Goal: Transaction & Acquisition: Purchase product/service

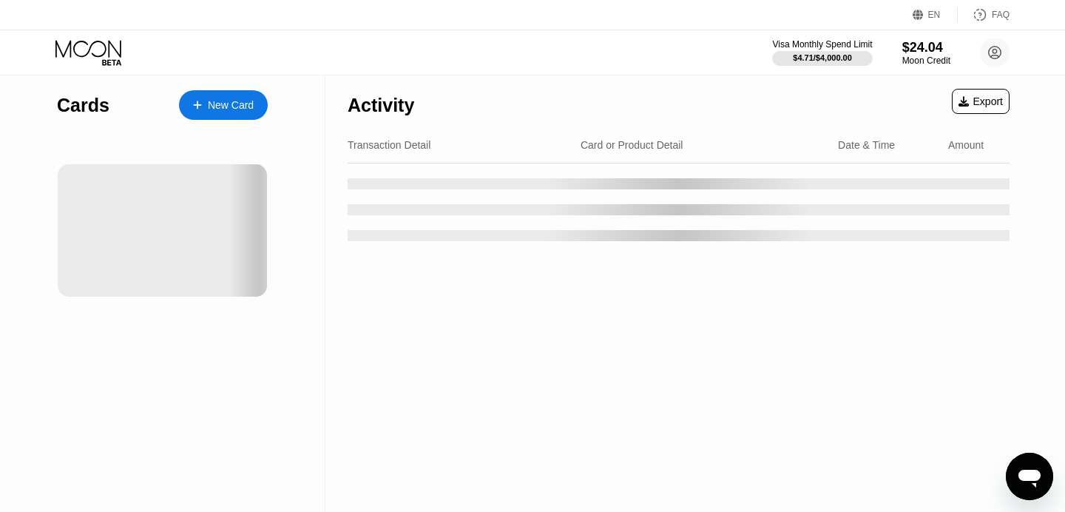
click at [246, 103] on div "New Card" at bounding box center [231, 105] width 46 height 13
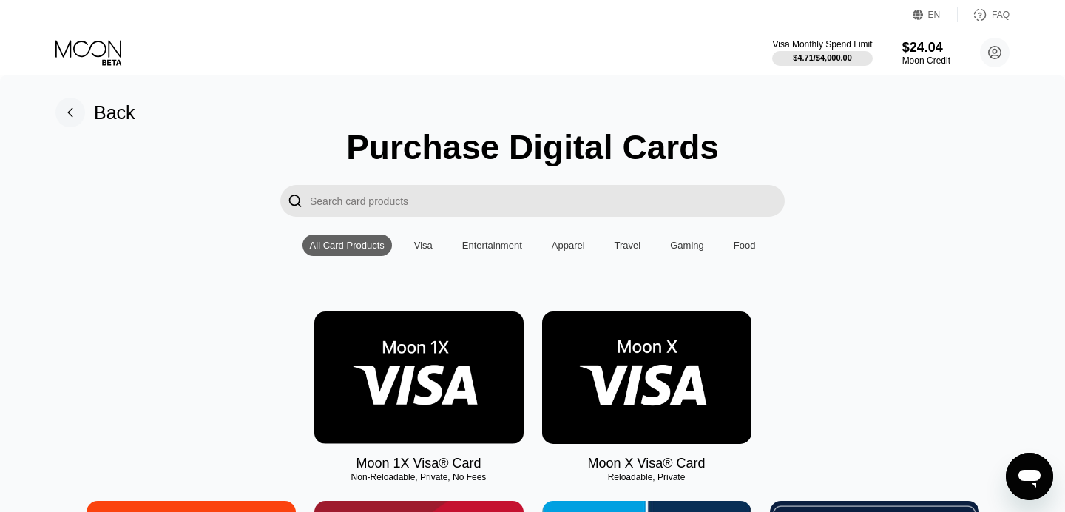
click at [614, 328] on img at bounding box center [646, 377] width 209 height 132
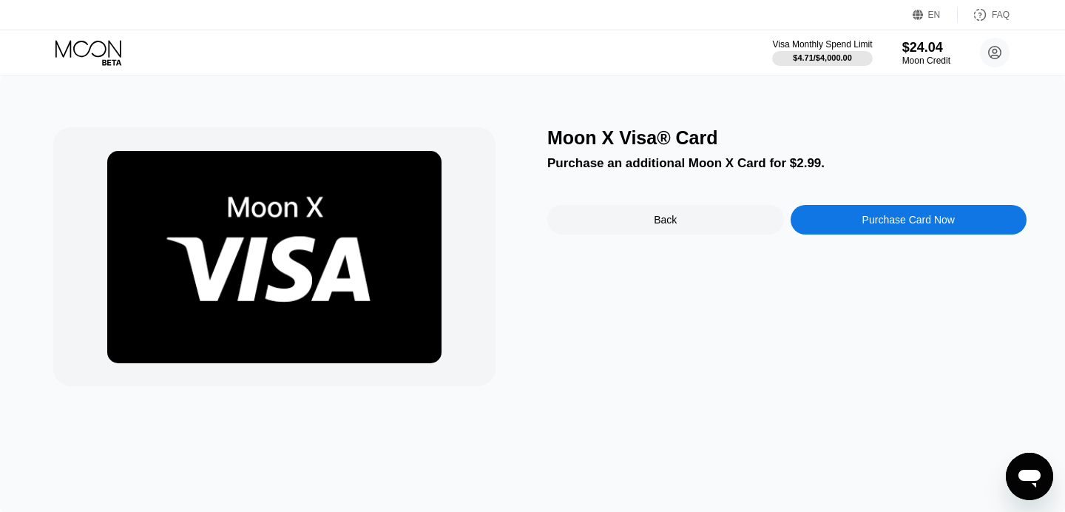
click at [863, 225] on div "Purchase Card Now" at bounding box center [909, 220] width 92 height 12
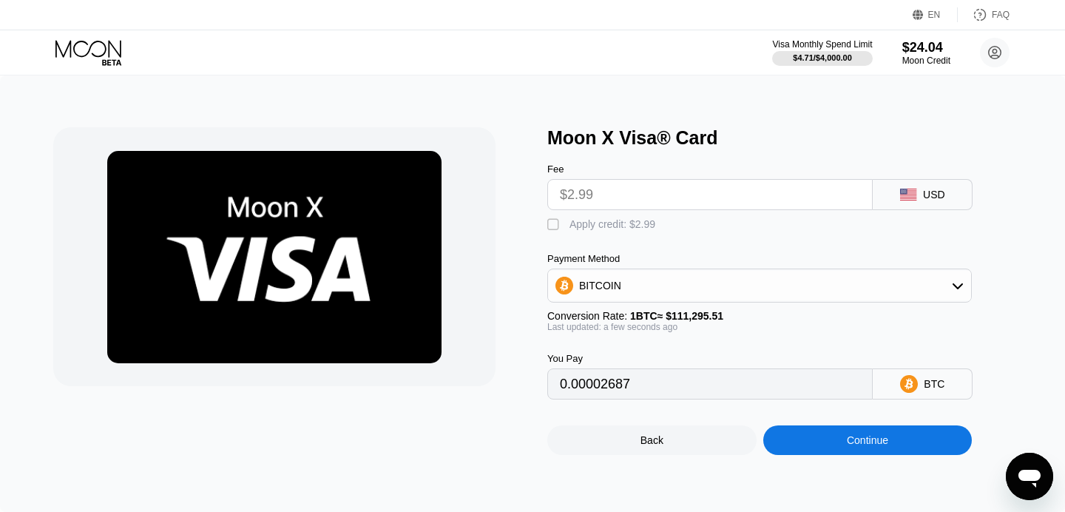
click at [606, 229] on div "Apply credit: $2.99" at bounding box center [613, 224] width 86 height 12
type input "0"
click at [832, 437] on div "Continue" at bounding box center [868, 440] width 209 height 30
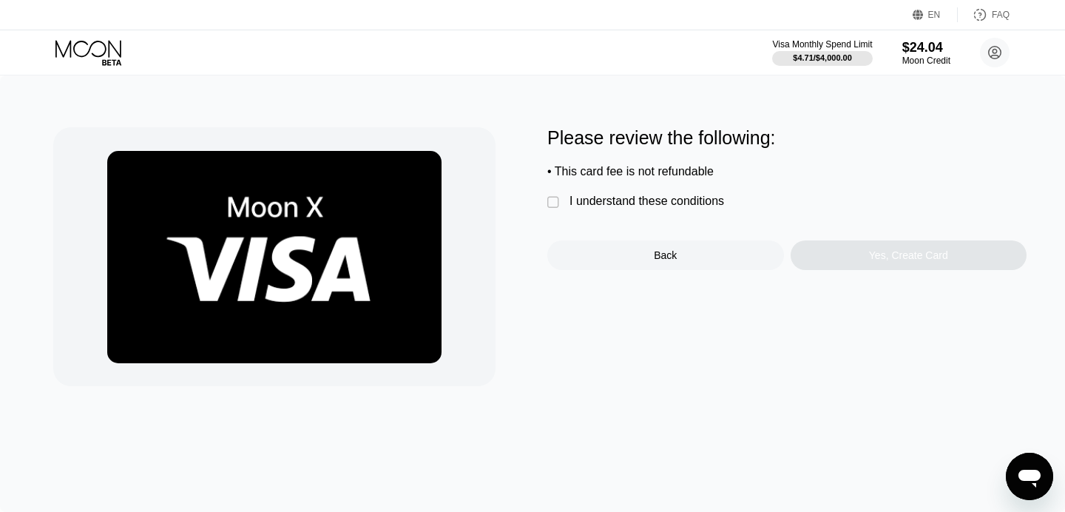
click at [636, 203] on div "I understand these conditions" at bounding box center [647, 201] width 155 height 13
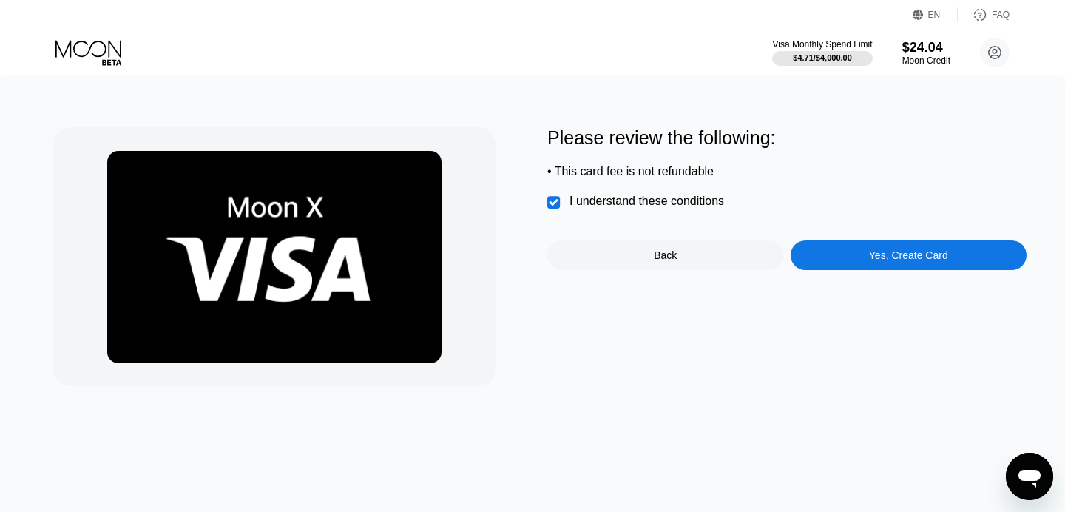
click at [909, 264] on div "Yes, Create Card" at bounding box center [909, 255] width 237 height 30
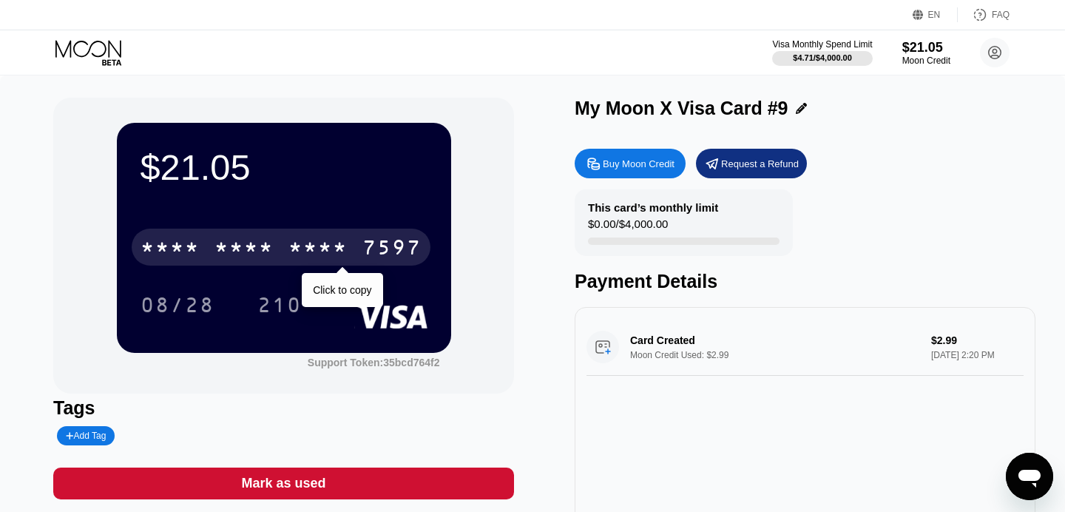
click at [310, 245] on div "* * * *" at bounding box center [318, 249] width 59 height 24
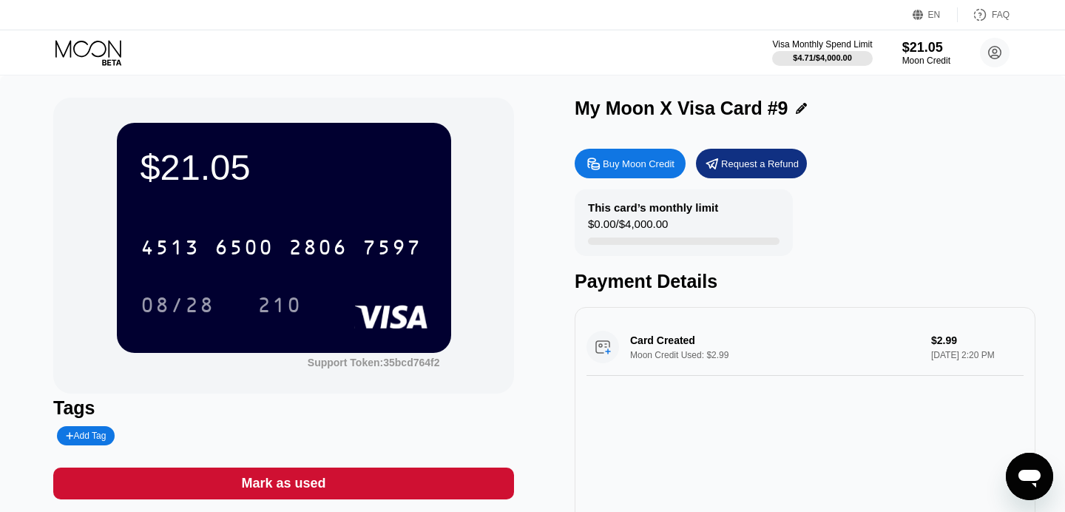
click at [73, 47] on icon at bounding box center [89, 53] width 69 height 26
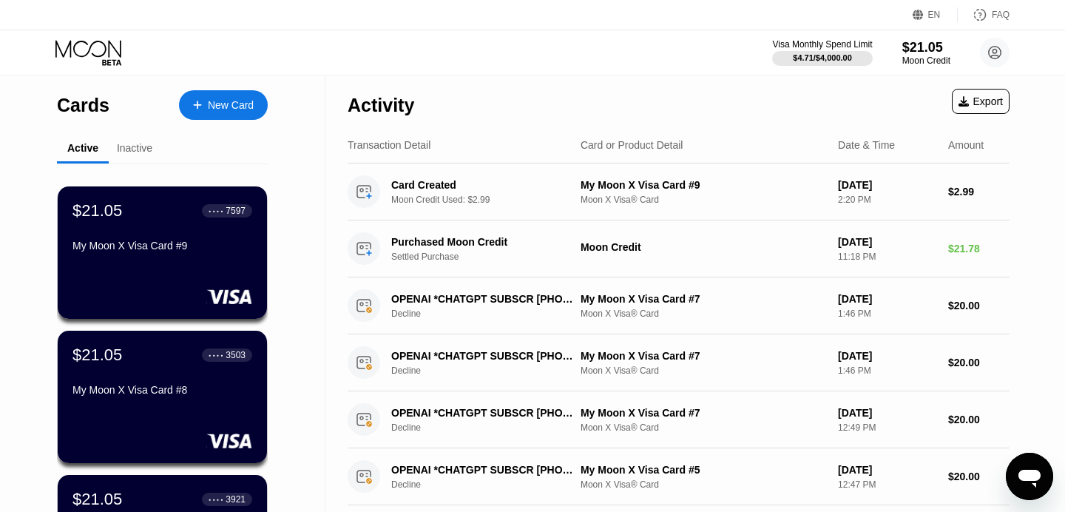
click at [229, 104] on div "New Card" at bounding box center [231, 105] width 46 height 13
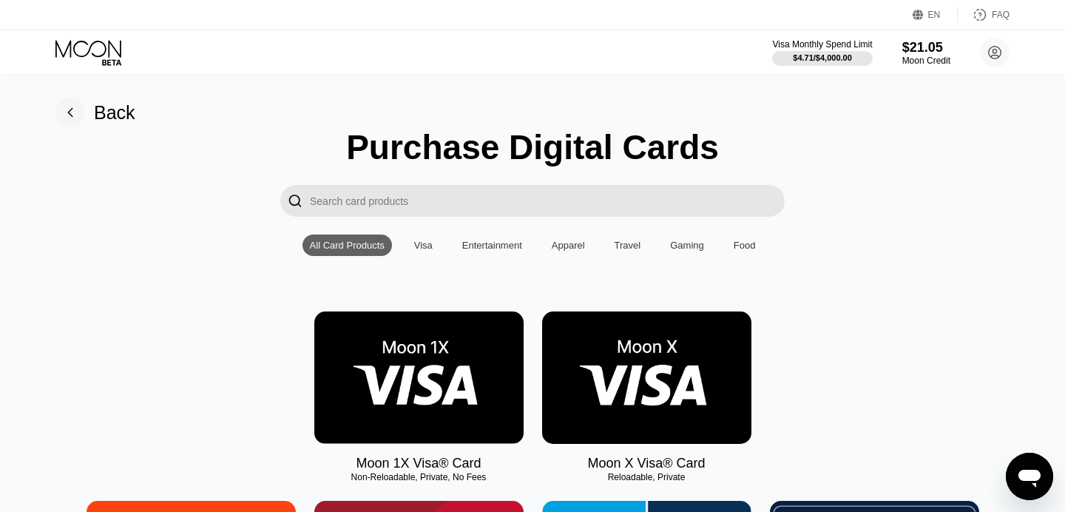
click at [576, 363] on img at bounding box center [646, 377] width 209 height 132
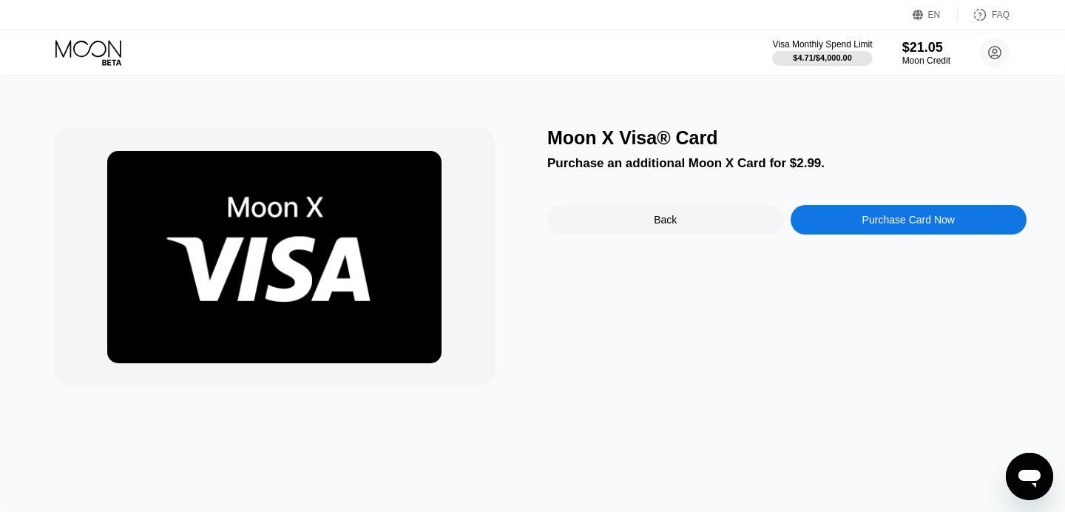
click at [869, 220] on div "Purchase Card Now" at bounding box center [909, 220] width 92 height 12
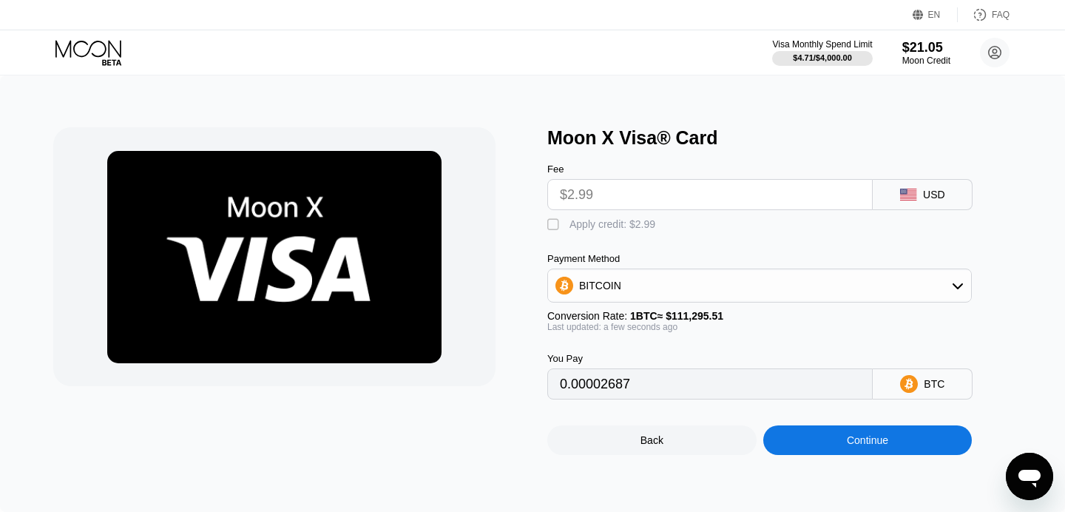
click at [570, 227] on div "Apply credit: $2.99" at bounding box center [613, 224] width 86 height 12
type input "0"
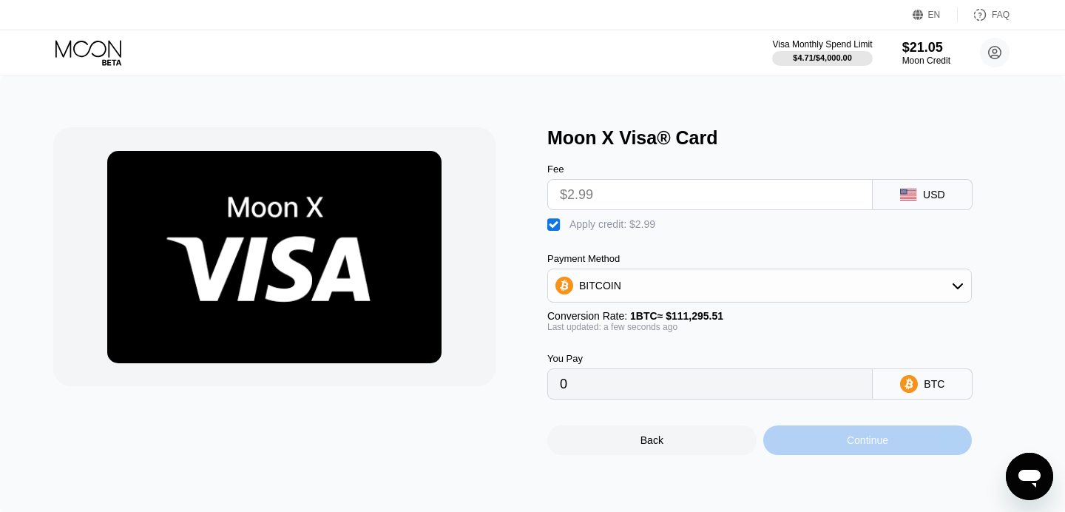
click at [781, 443] on div "Continue" at bounding box center [868, 440] width 209 height 30
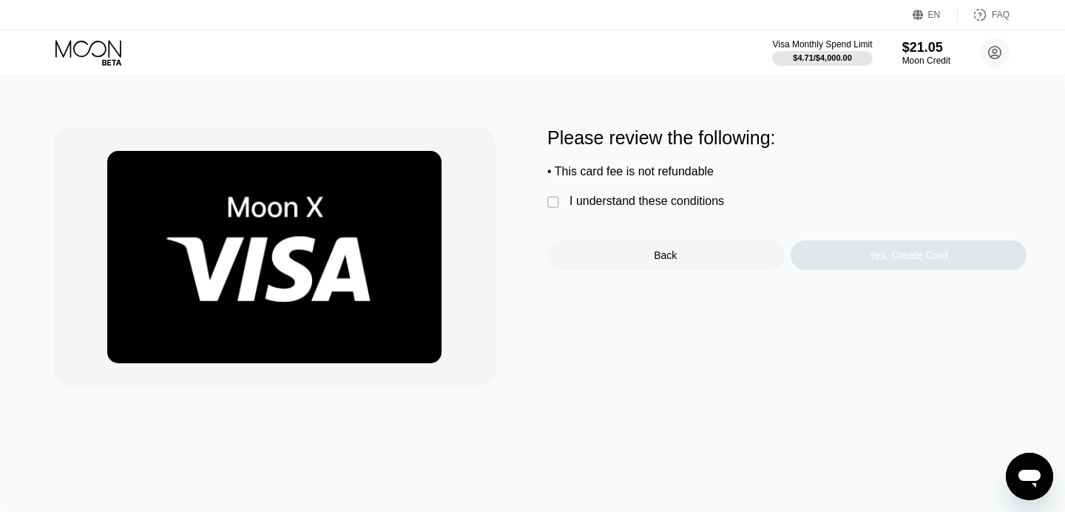
click at [672, 202] on div "I understand these conditions" at bounding box center [647, 201] width 155 height 13
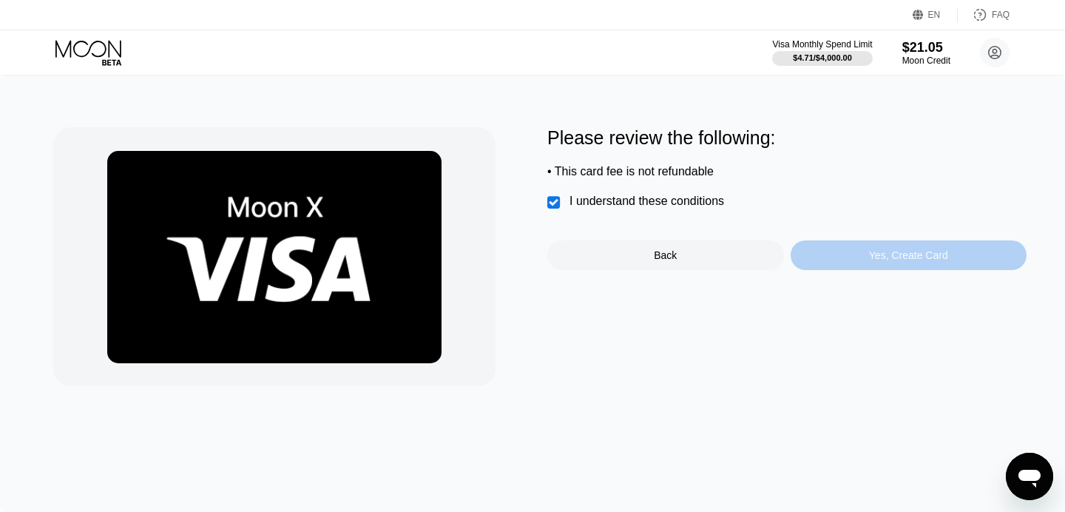
click at [872, 261] on div "Yes, Create Card" at bounding box center [908, 255] width 79 height 12
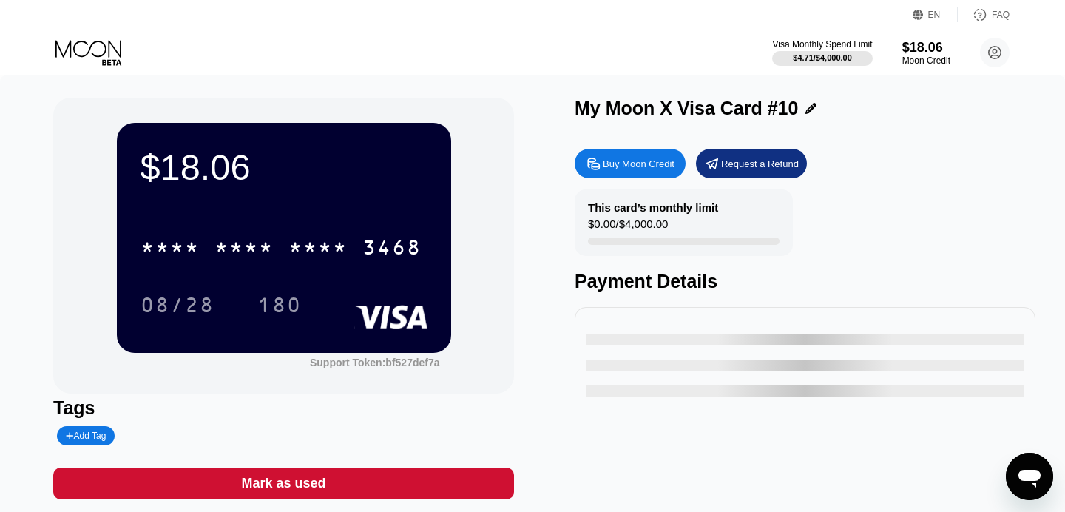
click at [383, 260] on div "3468" at bounding box center [392, 249] width 59 height 24
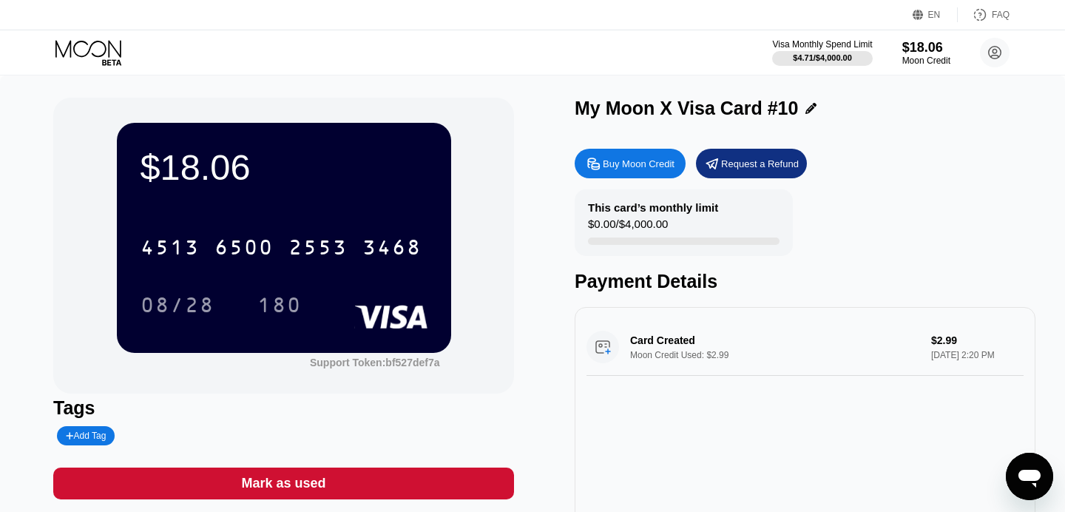
click at [94, 55] on icon at bounding box center [89, 53] width 69 height 26
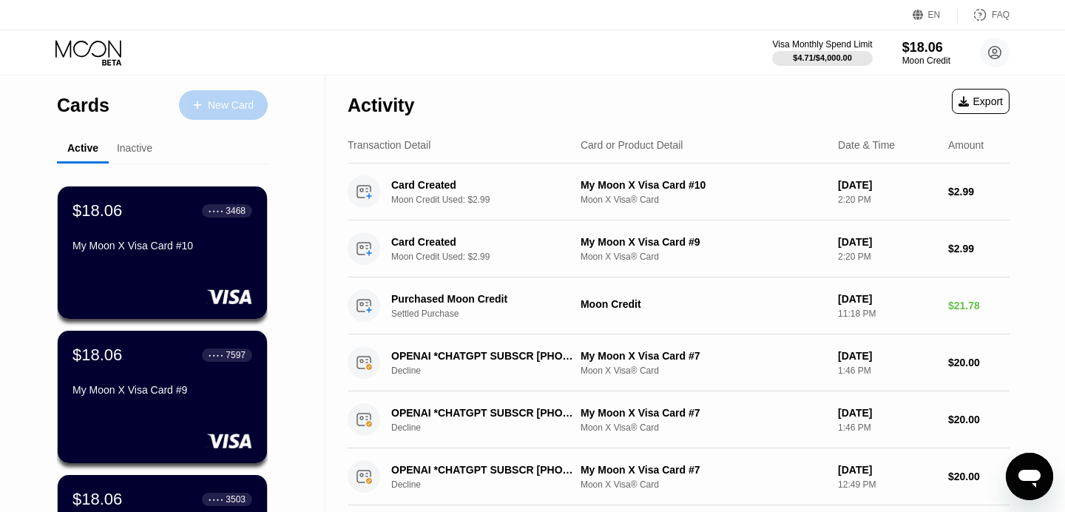
click at [233, 108] on div "New Card" at bounding box center [231, 105] width 46 height 13
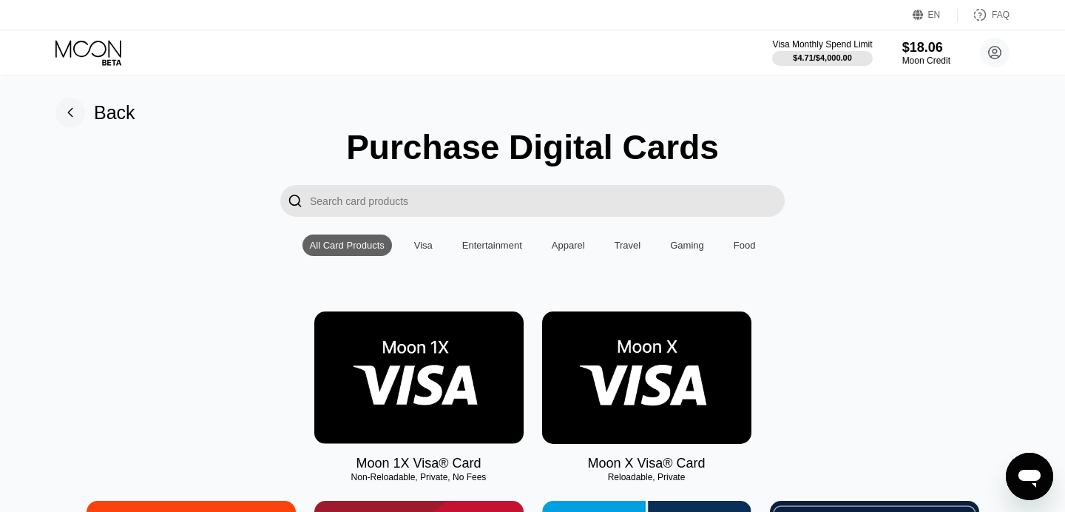
click at [670, 375] on img at bounding box center [646, 377] width 209 height 132
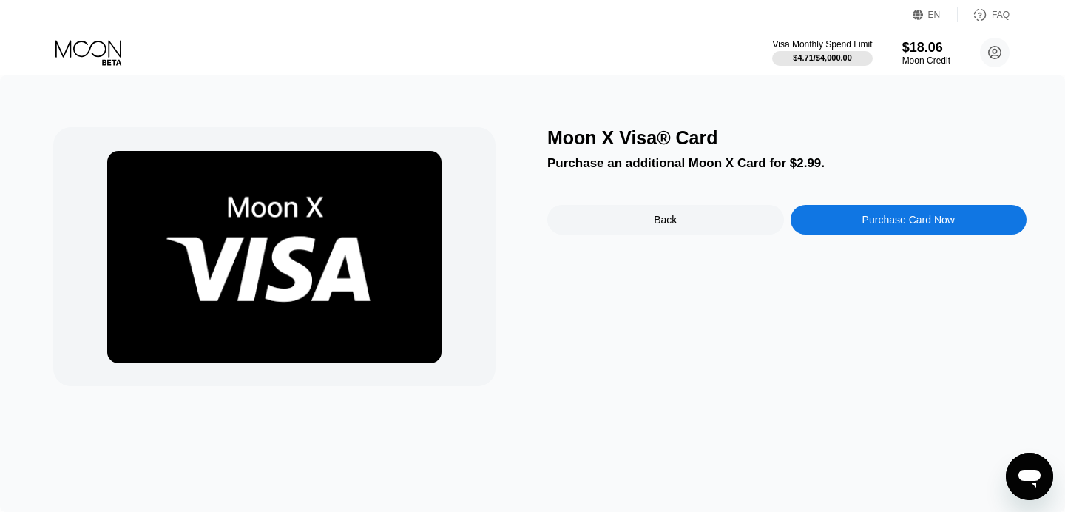
click at [865, 231] on div "Purchase Card Now" at bounding box center [909, 220] width 237 height 30
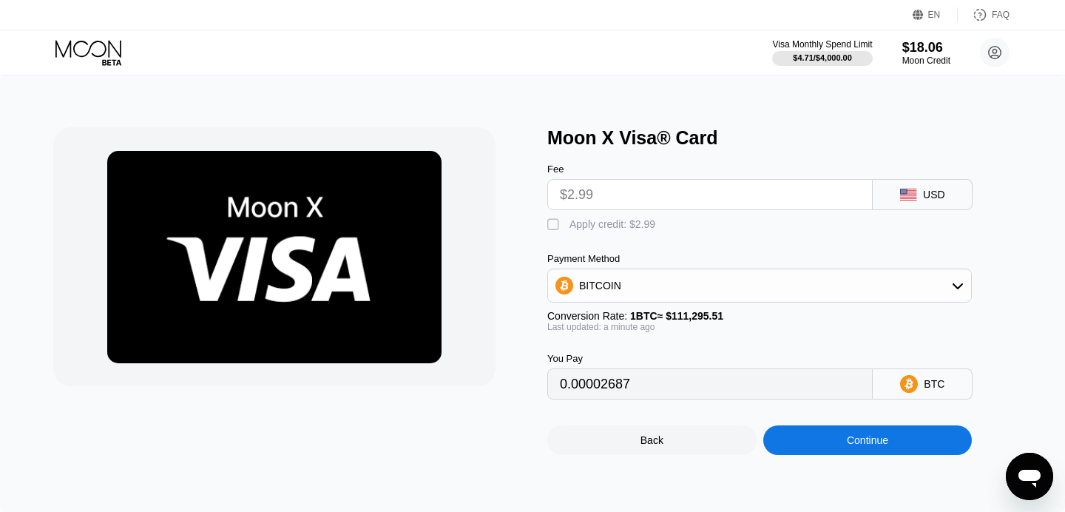
click at [552, 224] on div "" at bounding box center [554, 225] width 15 height 15
type input "0"
click at [875, 435] on div "Continue" at bounding box center [867, 440] width 41 height 12
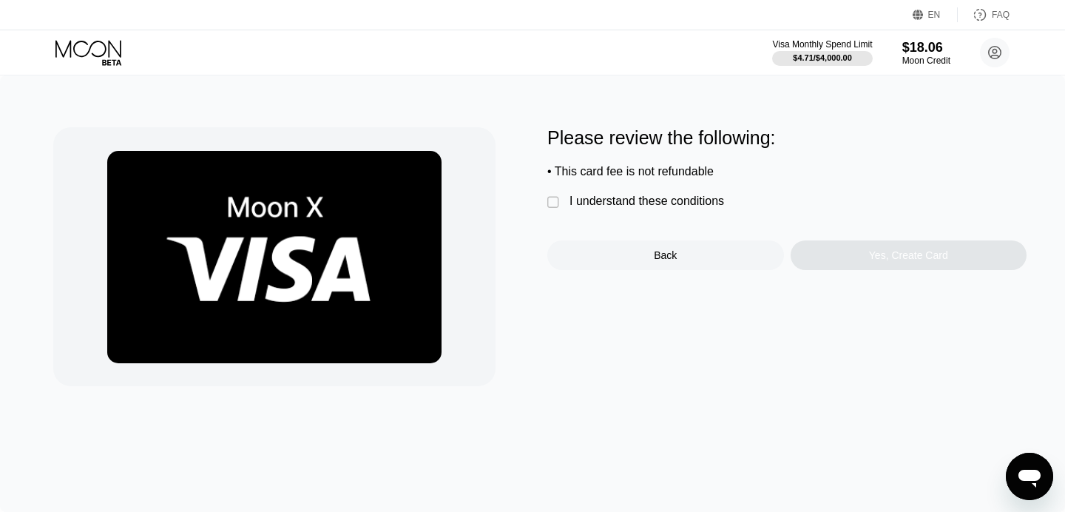
click at [622, 201] on div "I understand these conditions" at bounding box center [647, 201] width 155 height 13
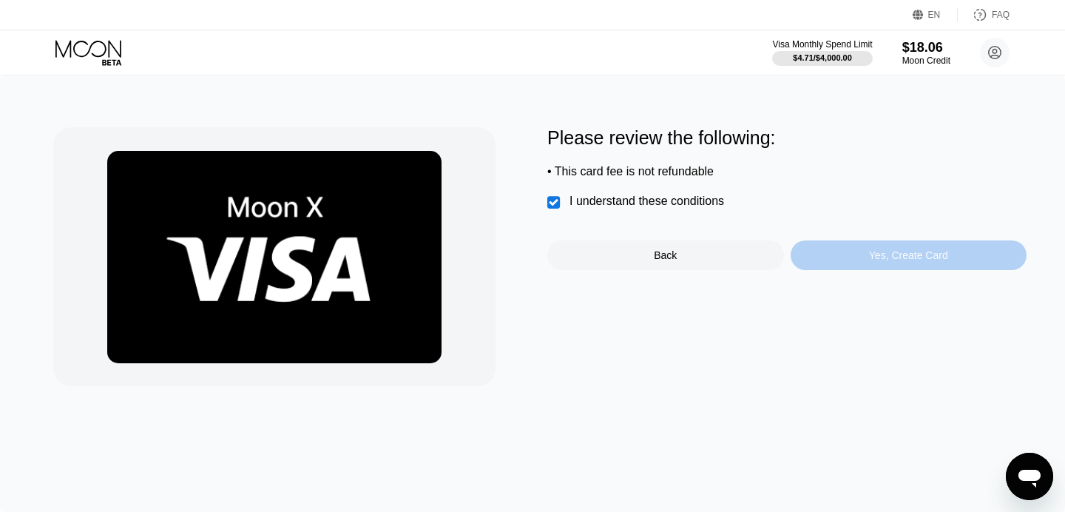
click at [942, 261] on div "Yes, Create Card" at bounding box center [908, 255] width 79 height 12
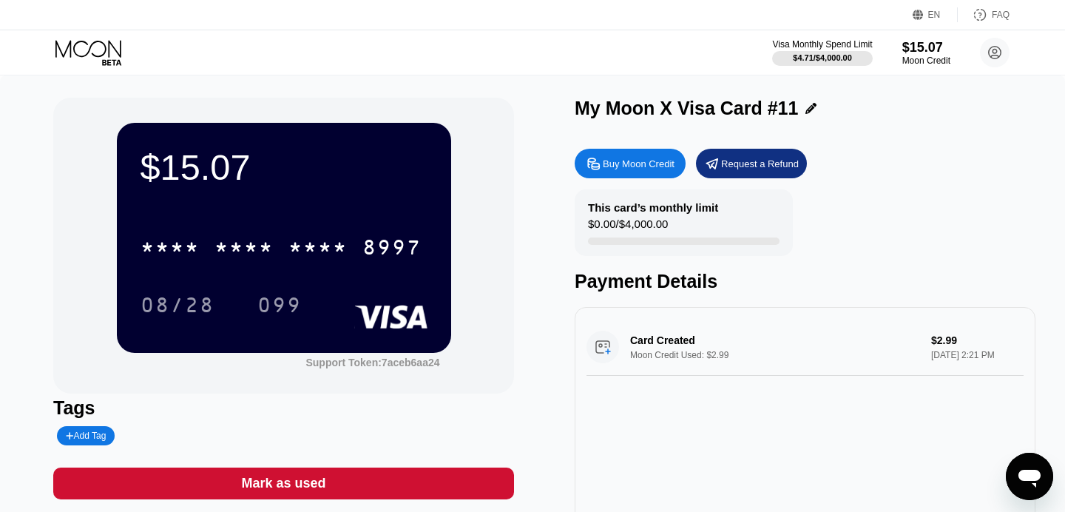
click at [338, 226] on div "* * * * * * * * * * * * 8997" at bounding box center [284, 243] width 287 height 50
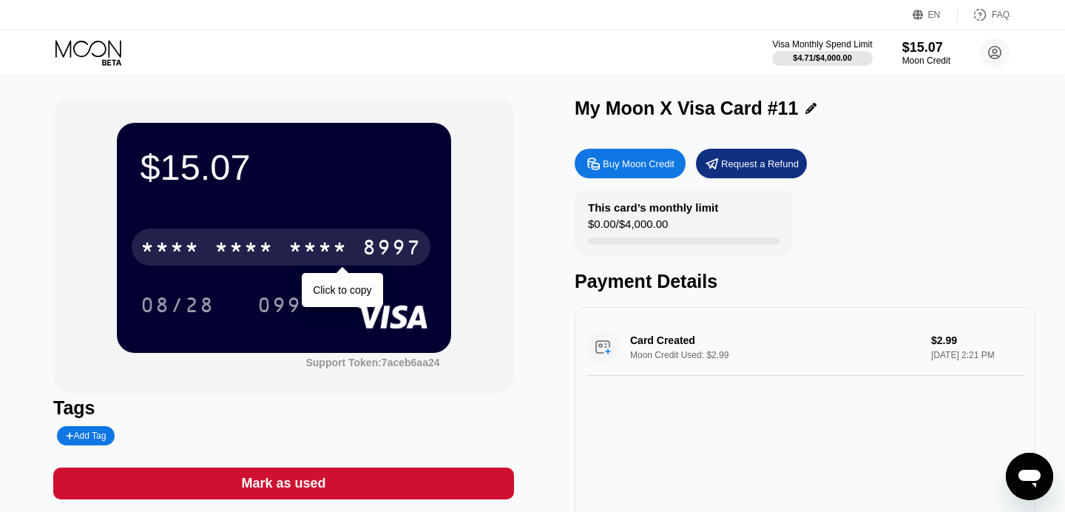
click at [329, 246] on div "* * * *" at bounding box center [318, 249] width 59 height 24
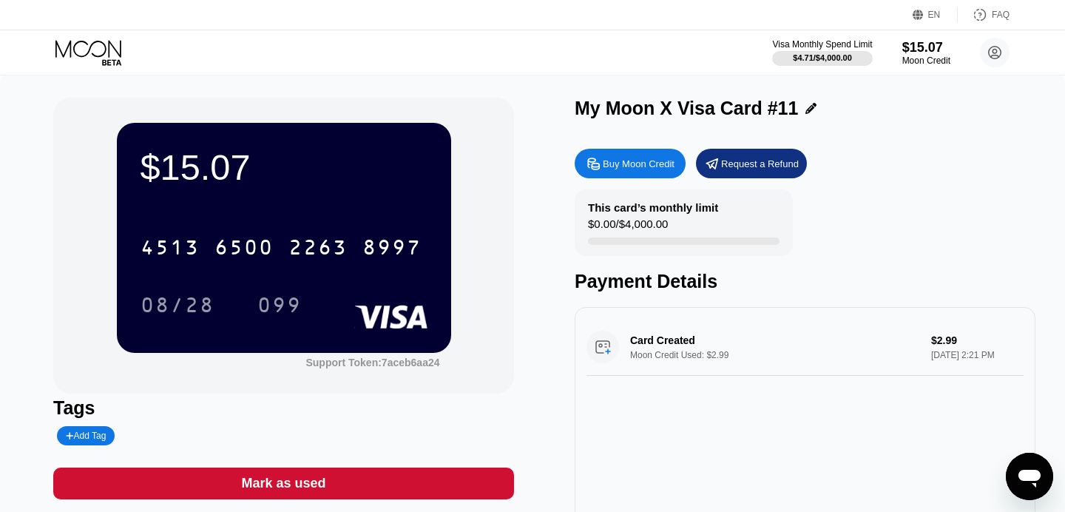
click at [88, 47] on icon at bounding box center [89, 53] width 69 height 26
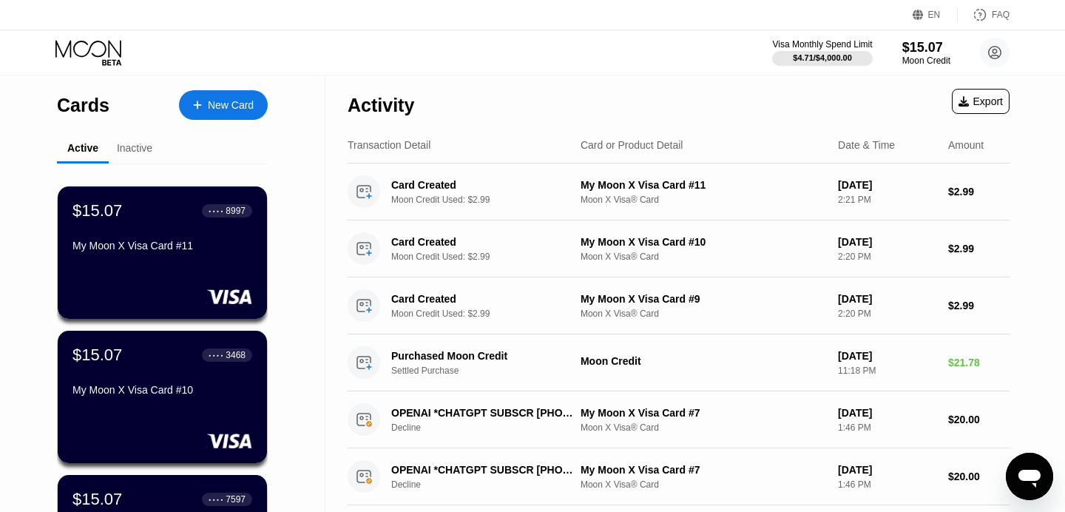
click at [211, 105] on div "New Card" at bounding box center [231, 105] width 46 height 13
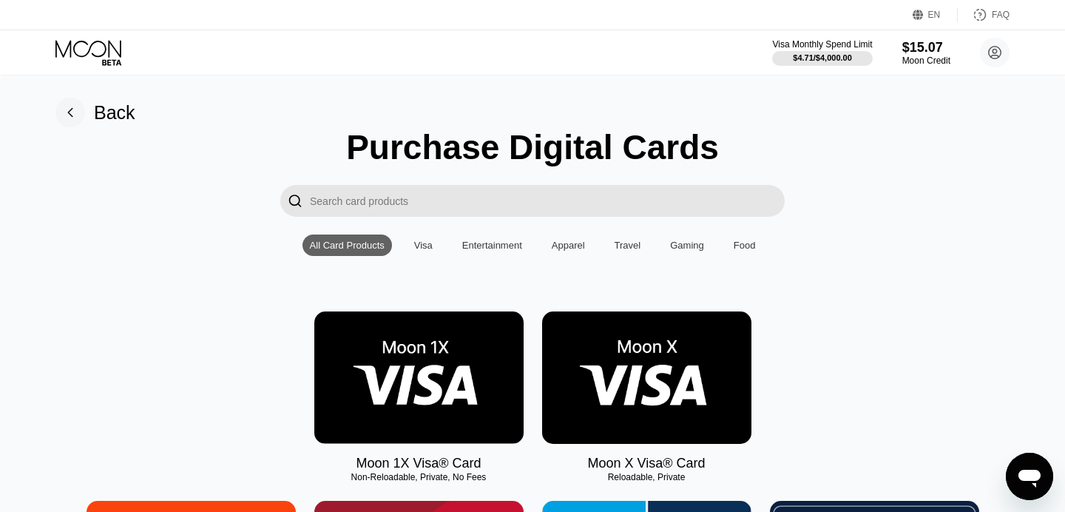
click at [575, 342] on img at bounding box center [646, 377] width 209 height 132
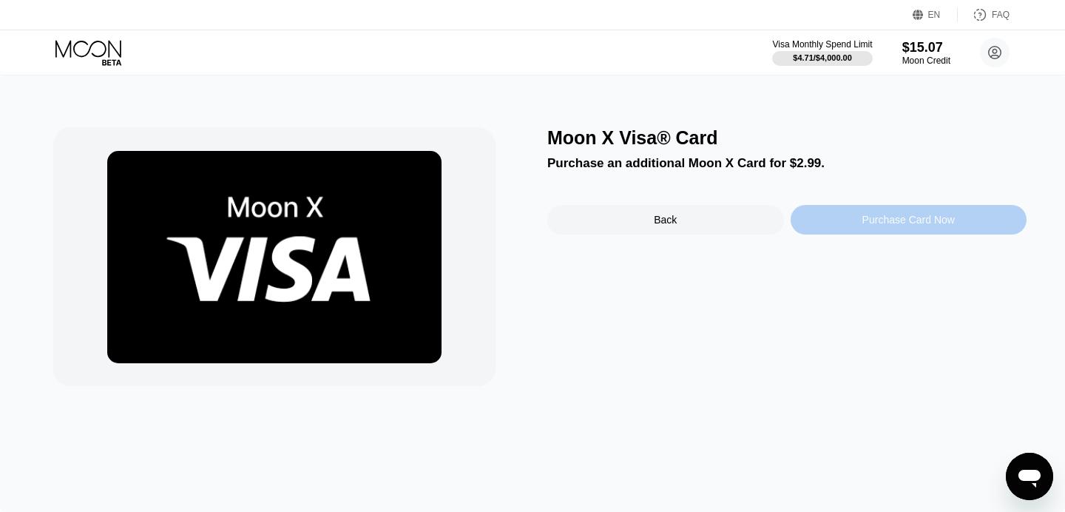
click at [894, 217] on div "Purchase Card Now" at bounding box center [909, 220] width 92 height 12
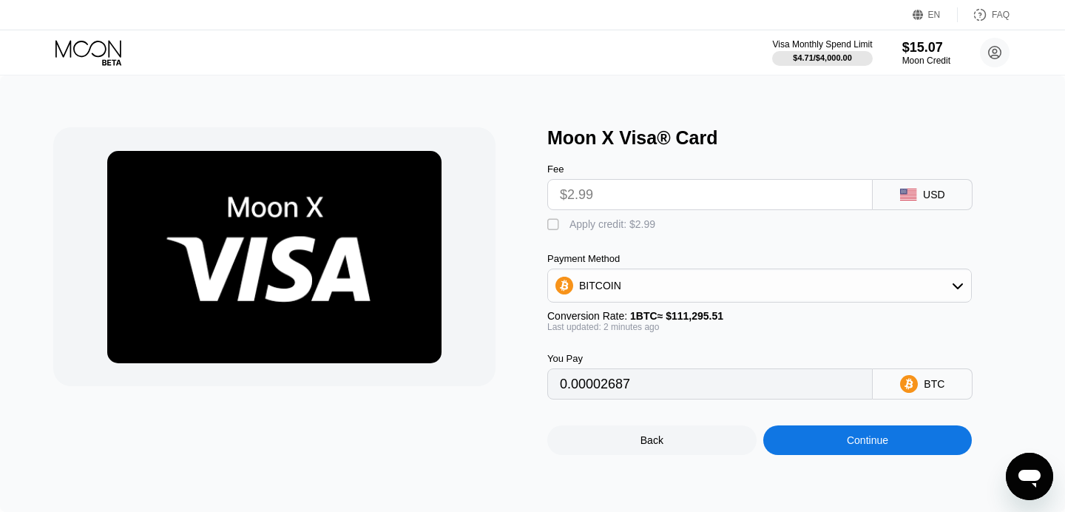
click at [590, 223] on div "Apply credit: $2.99" at bounding box center [613, 224] width 86 height 12
type input "0"
click at [892, 441] on div "Continue" at bounding box center [868, 440] width 209 height 30
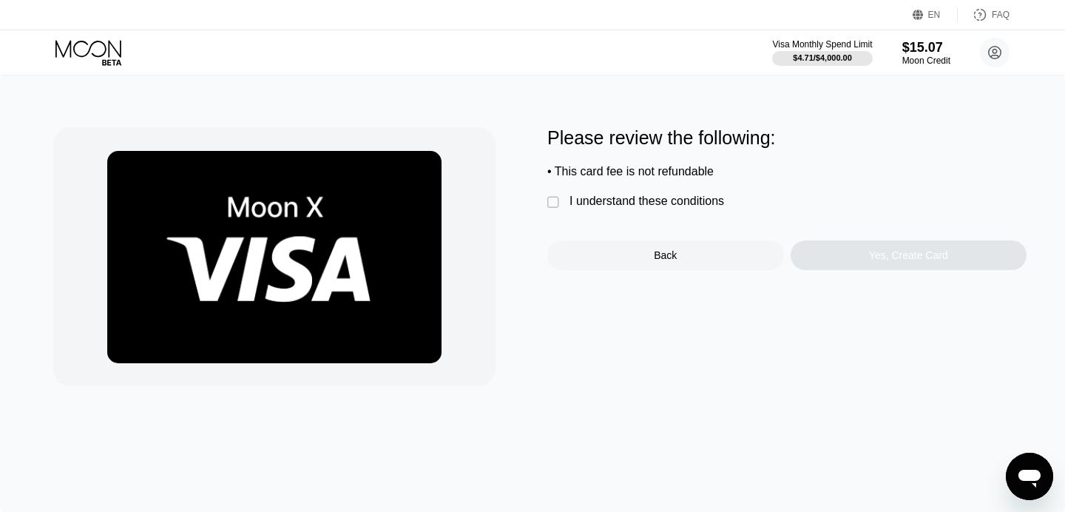
click at [596, 202] on div "I understand these conditions" at bounding box center [647, 201] width 155 height 13
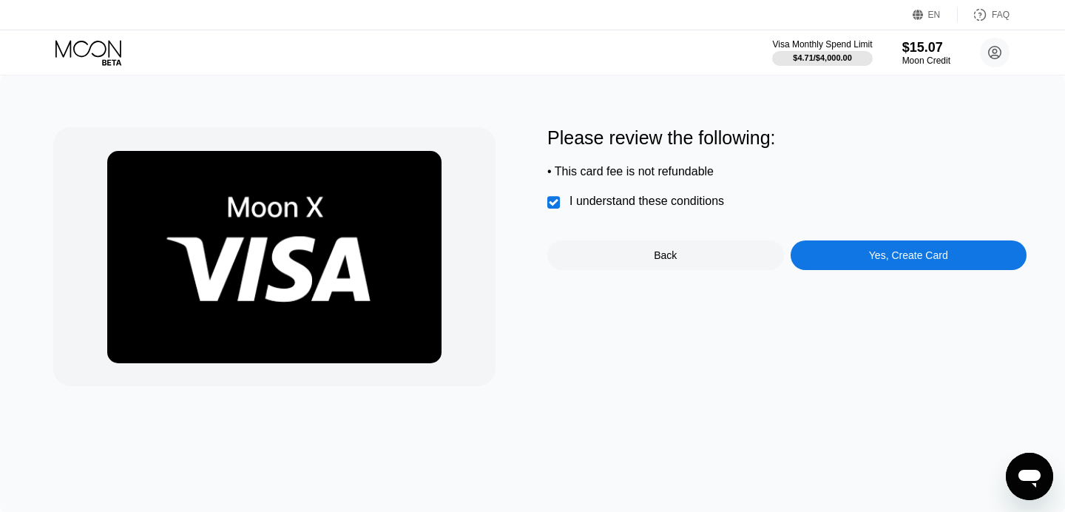
click at [875, 261] on div "Yes, Create Card" at bounding box center [908, 255] width 79 height 12
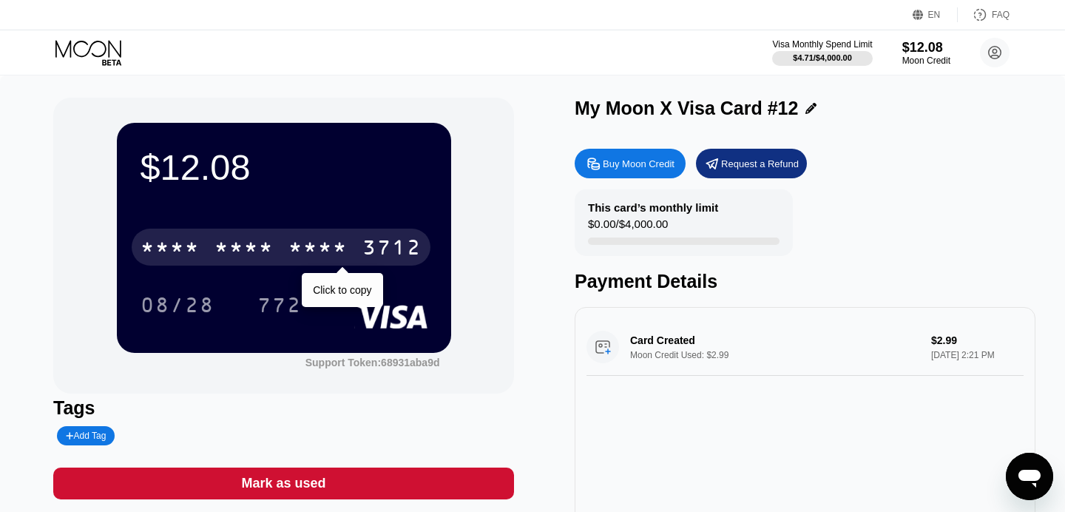
click at [401, 243] on div "3712" at bounding box center [392, 249] width 59 height 24
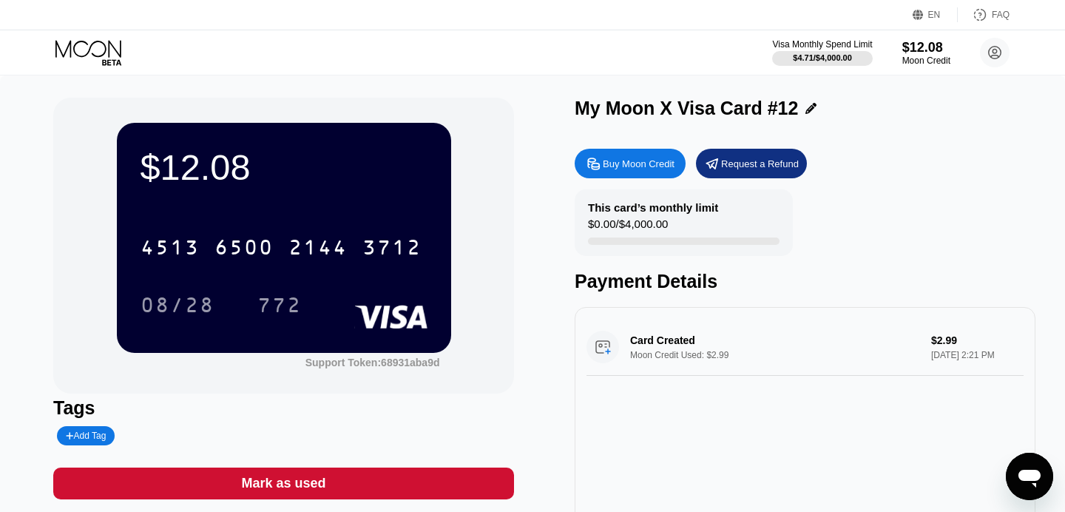
click at [85, 44] on icon at bounding box center [89, 53] width 69 height 26
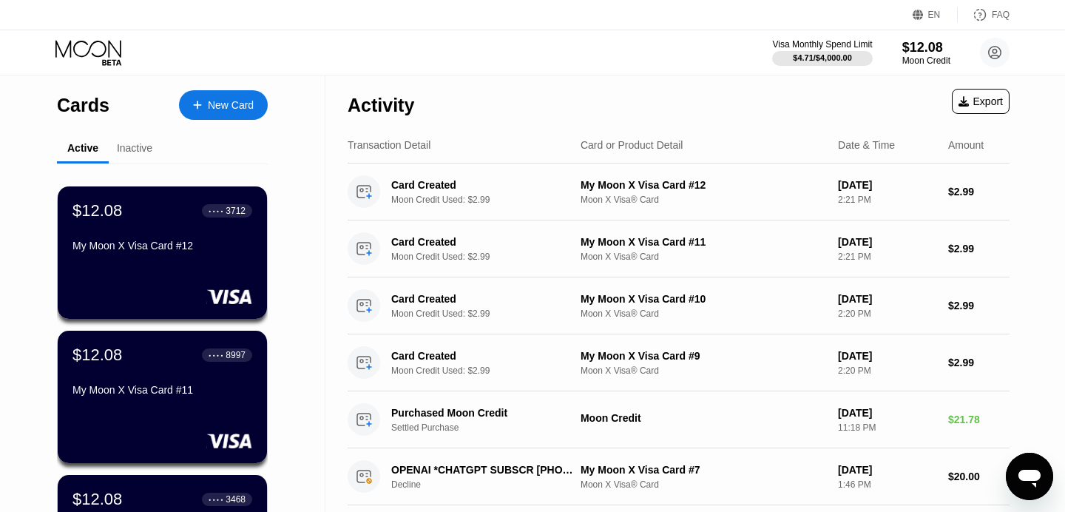
click at [227, 117] on div "New Card" at bounding box center [223, 105] width 89 height 30
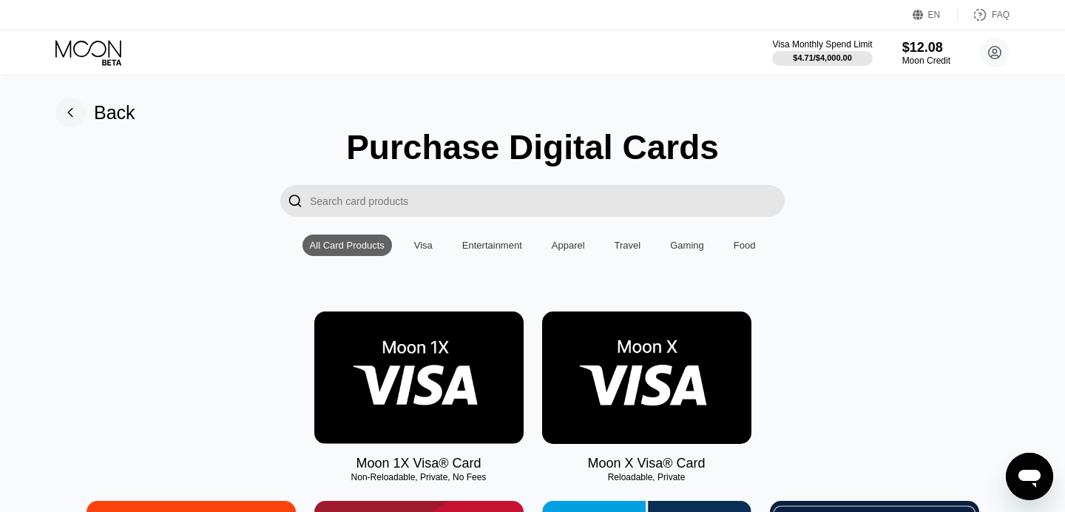
click at [587, 367] on img at bounding box center [646, 377] width 209 height 132
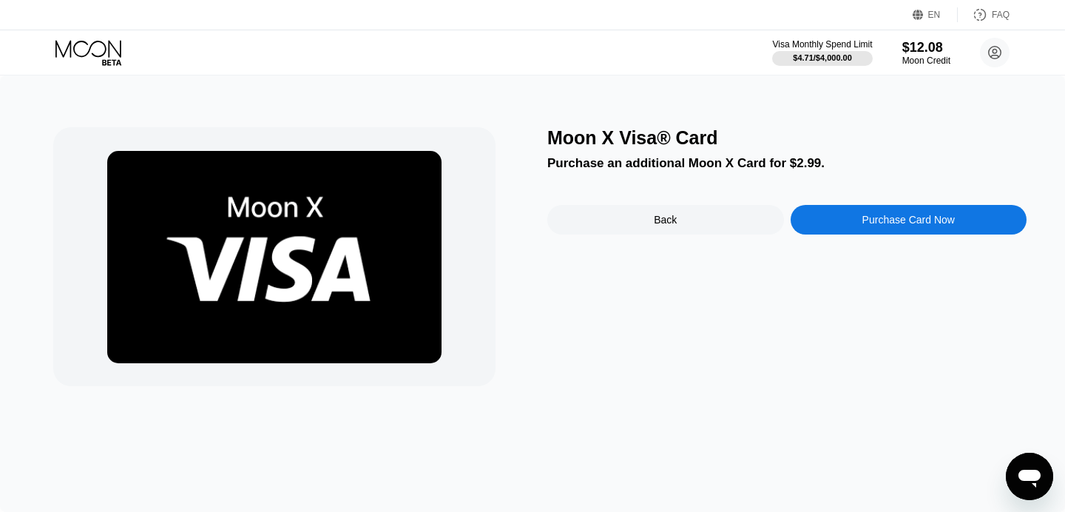
click at [819, 199] on div "Moon X Visa® Card Purchase an additional Moon X Card for $2.99. Back Purchase C…" at bounding box center [786, 256] width 479 height 259
click at [815, 202] on div "Moon X Visa® Card Purchase an additional Moon X Card for $2.99. Back Purchase C…" at bounding box center [786, 256] width 479 height 259
click at [814, 213] on div "Purchase Card Now" at bounding box center [909, 220] width 237 height 30
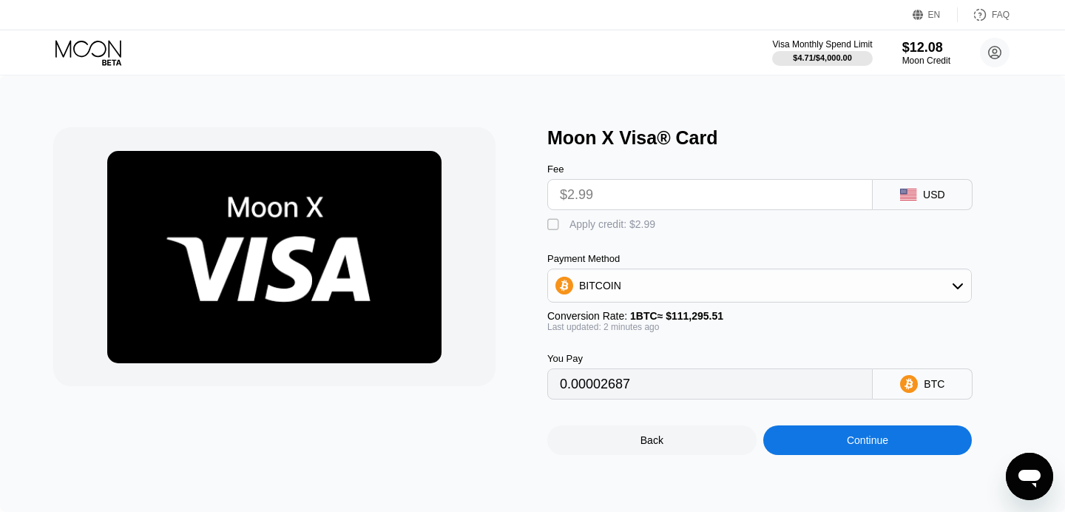
click at [576, 221] on div "Apply credit: $2.99" at bounding box center [613, 224] width 86 height 12
type input "0"
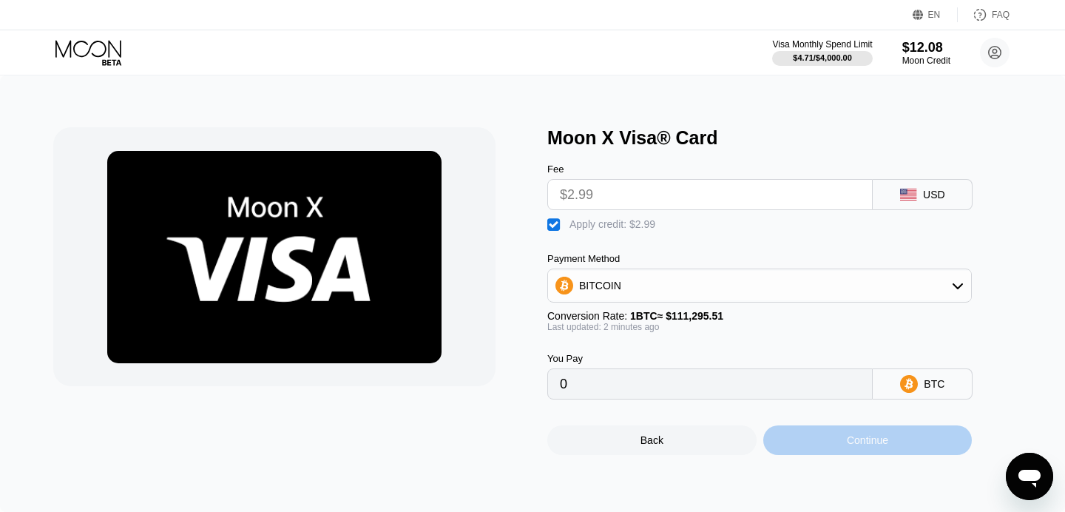
click at [821, 455] on div "Continue" at bounding box center [868, 440] width 209 height 30
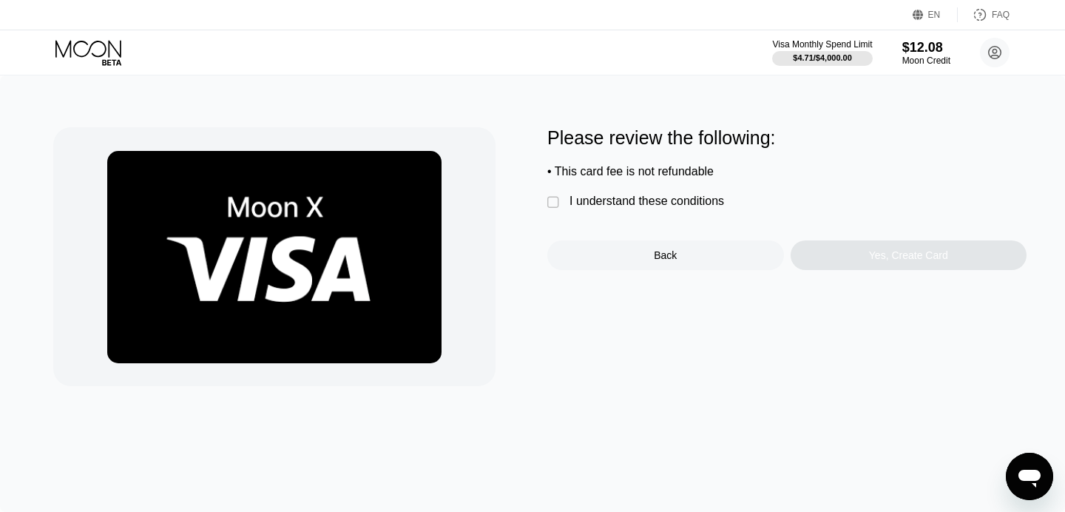
click at [579, 207] on div "I understand these conditions" at bounding box center [647, 201] width 155 height 13
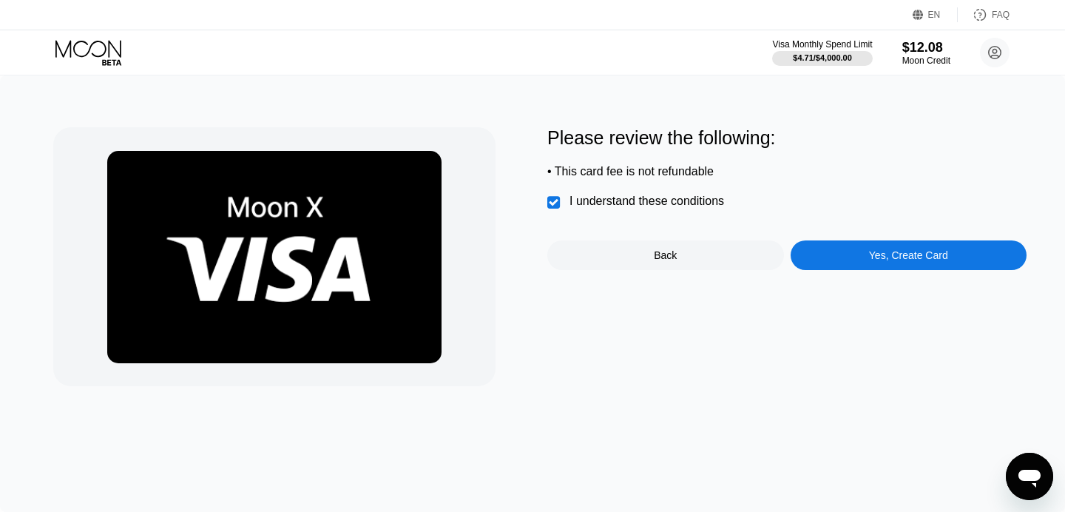
click at [840, 255] on div "Yes, Create Card" at bounding box center [909, 255] width 237 height 30
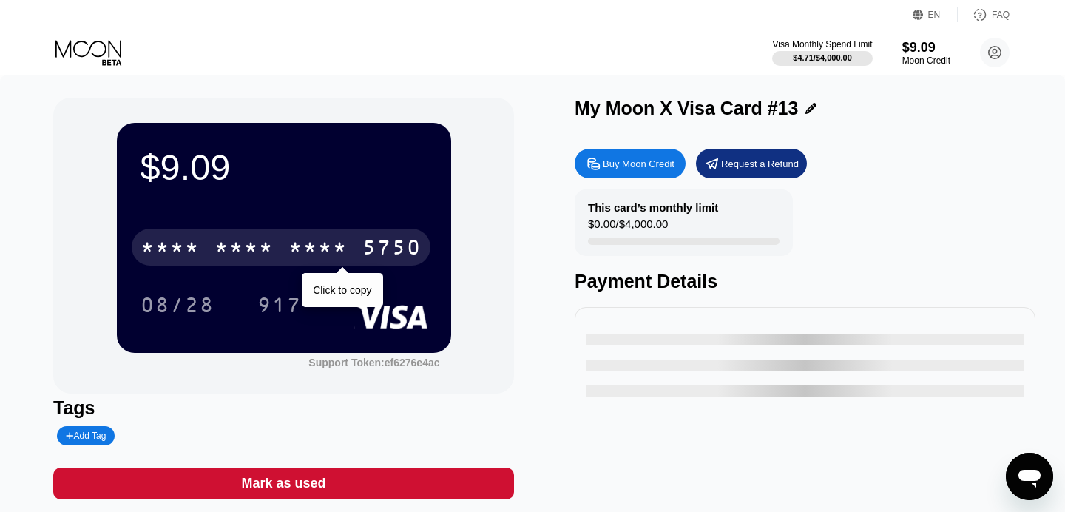
click at [280, 252] on div "* * * * * * * * * * * * 5750" at bounding box center [281, 247] width 299 height 37
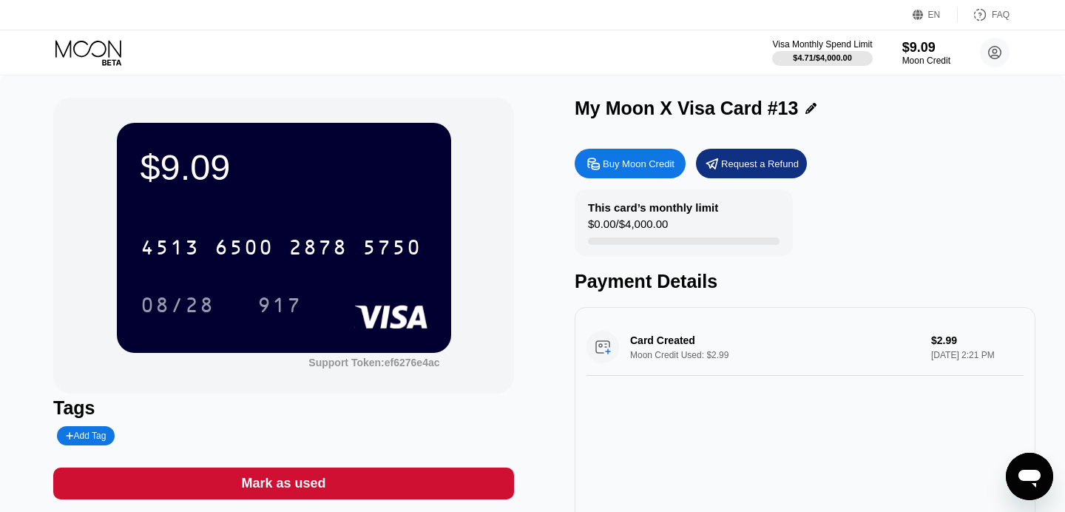
click at [81, 42] on icon at bounding box center [89, 53] width 69 height 26
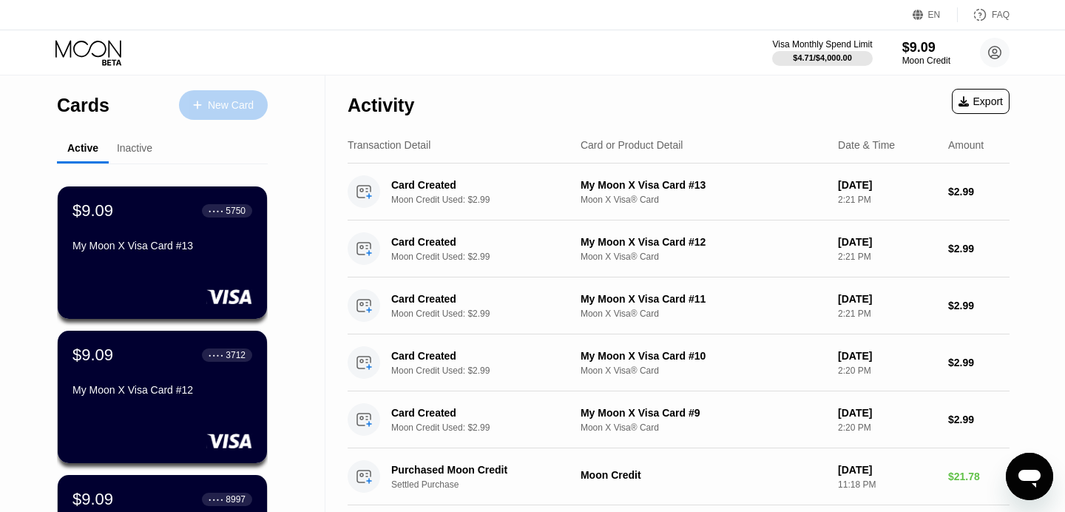
click at [247, 99] on div "New Card" at bounding box center [231, 105] width 46 height 13
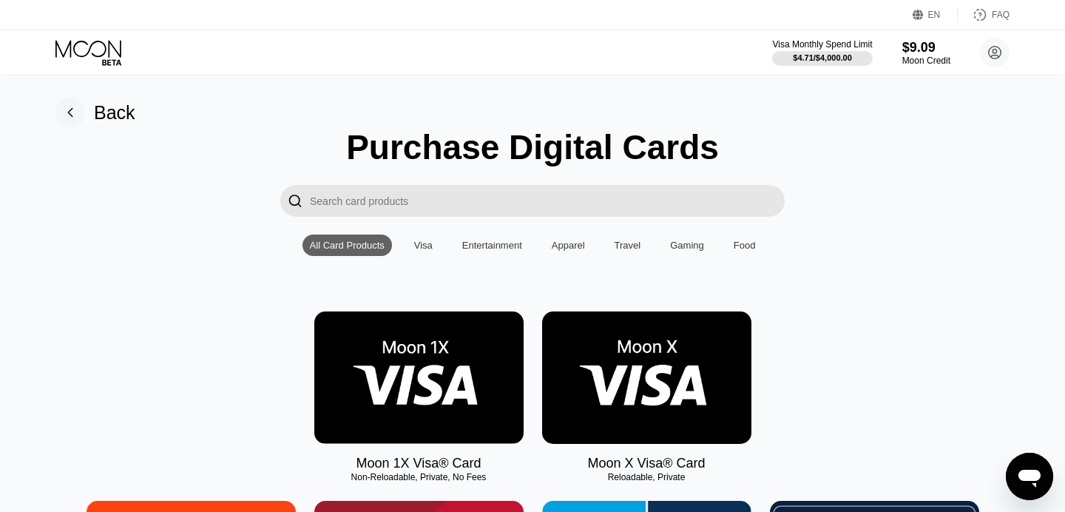
click at [644, 351] on img at bounding box center [646, 377] width 209 height 132
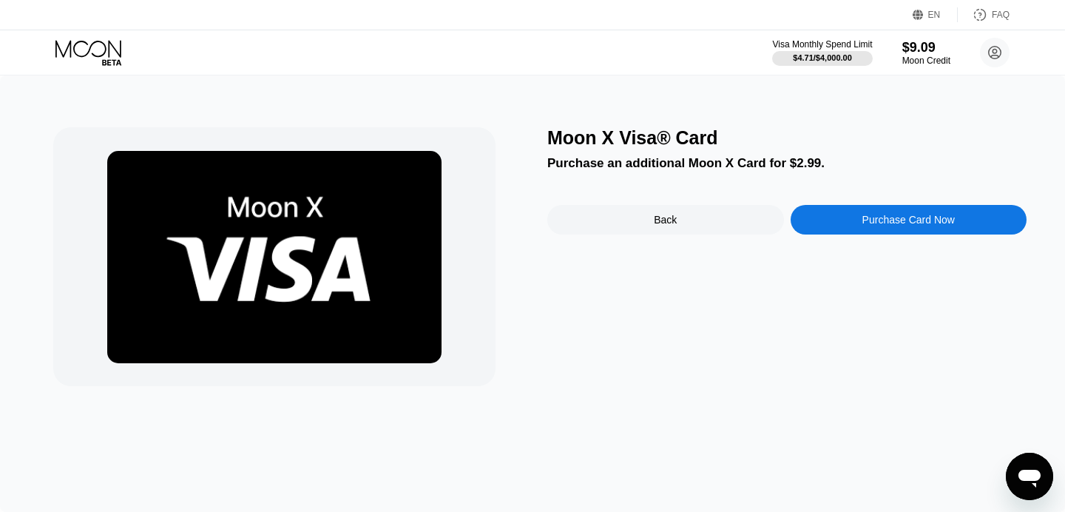
click at [835, 226] on div "Purchase Card Now" at bounding box center [909, 220] width 237 height 30
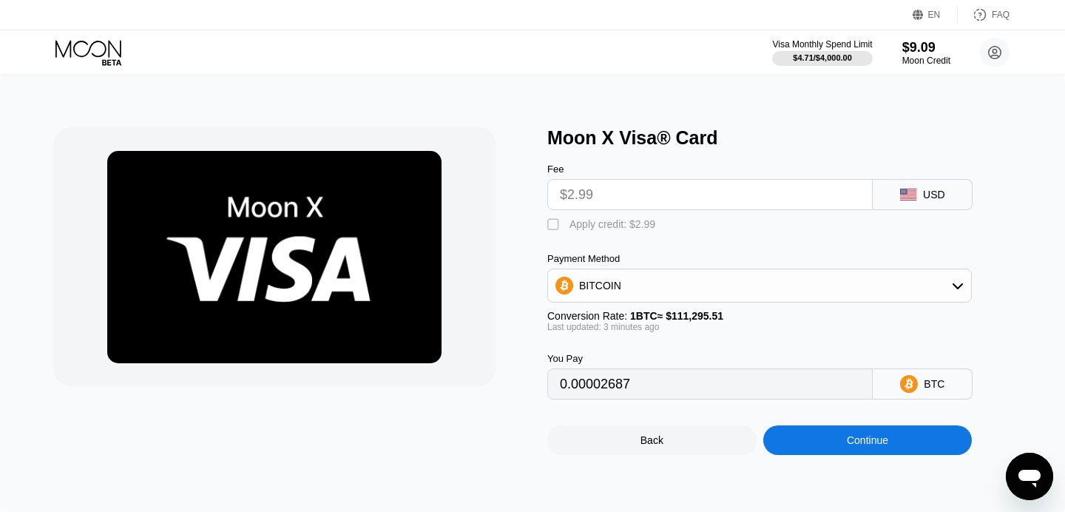
click at [613, 235] on div "Fee $2.99 USD  Apply credit: $2.99 Payment Method BITCOIN Conversion Rate: 1 B…" at bounding box center [784, 274] width 474 height 251
click at [627, 228] on div "Apply credit: $2.99" at bounding box center [613, 224] width 86 height 12
type input "0"
click at [843, 440] on div "Continue" at bounding box center [868, 440] width 209 height 30
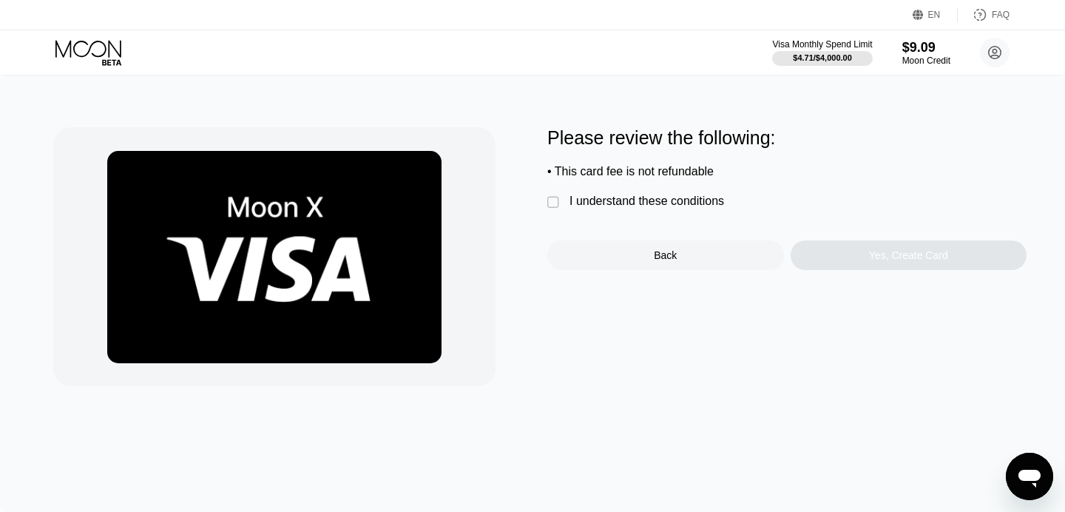
click at [566, 208] on div " I understand these conditions" at bounding box center [639, 203] width 184 height 16
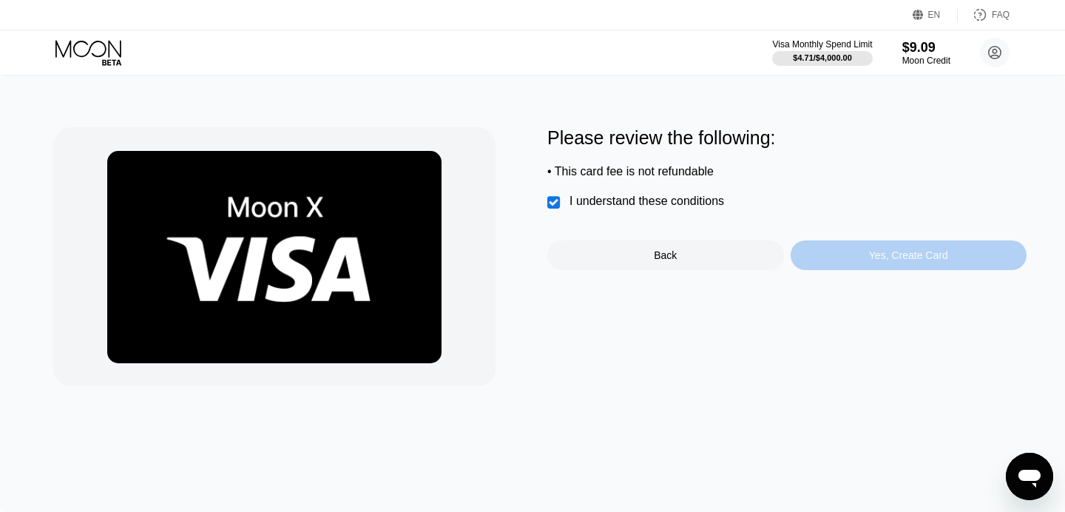
click at [879, 269] on div "Yes, Create Card" at bounding box center [909, 255] width 237 height 30
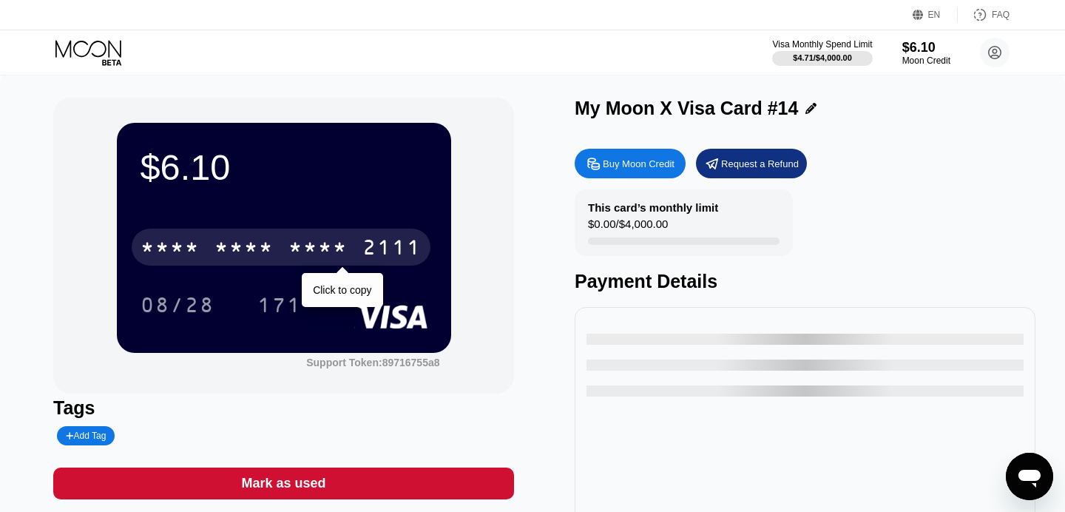
click at [351, 256] on div "* * * * * * * * * * * * 2111" at bounding box center [281, 247] width 299 height 37
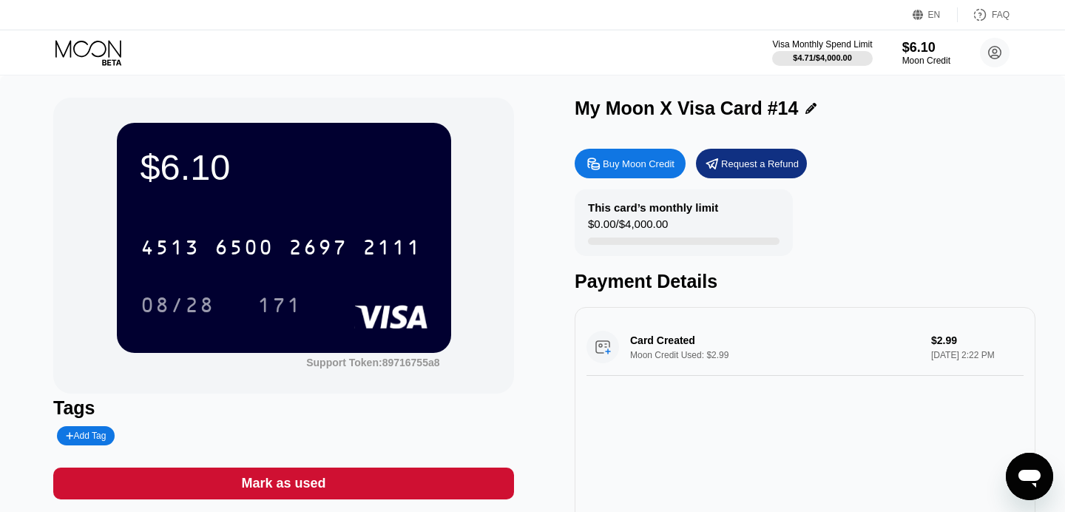
click at [95, 41] on icon at bounding box center [88, 48] width 66 height 17
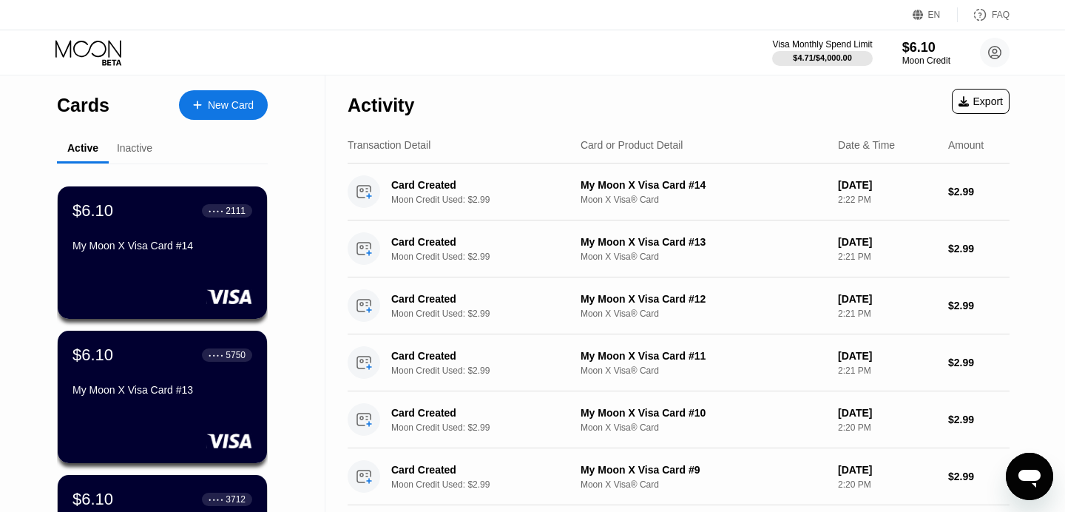
click at [232, 101] on div "New Card" at bounding box center [231, 105] width 46 height 13
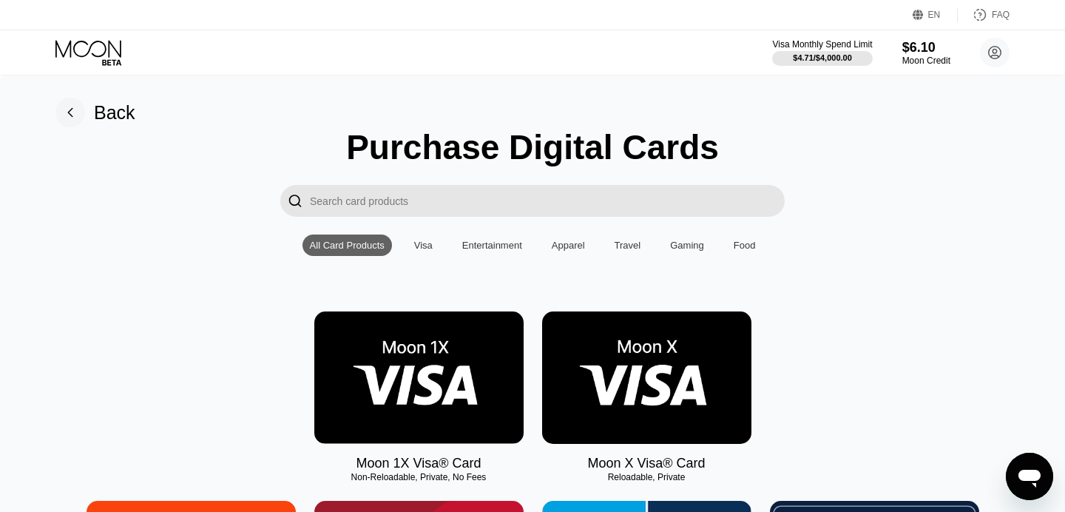
click at [553, 358] on img at bounding box center [646, 377] width 209 height 132
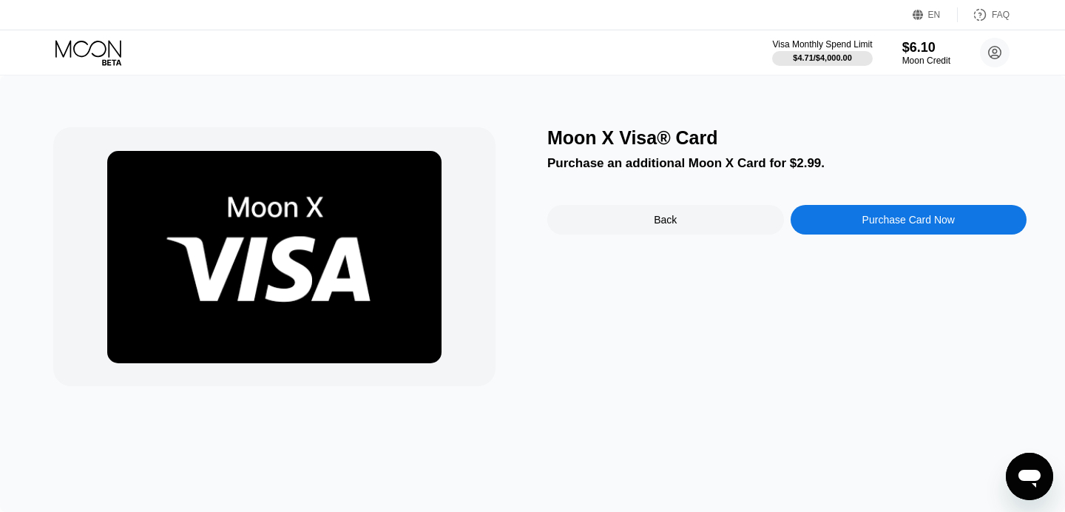
click at [866, 203] on div "Moon X Visa® Card Purchase an additional Moon X Card for $2.99. Back Purchase C…" at bounding box center [786, 256] width 479 height 259
click at [852, 220] on div "Purchase Card Now" at bounding box center [909, 220] width 237 height 30
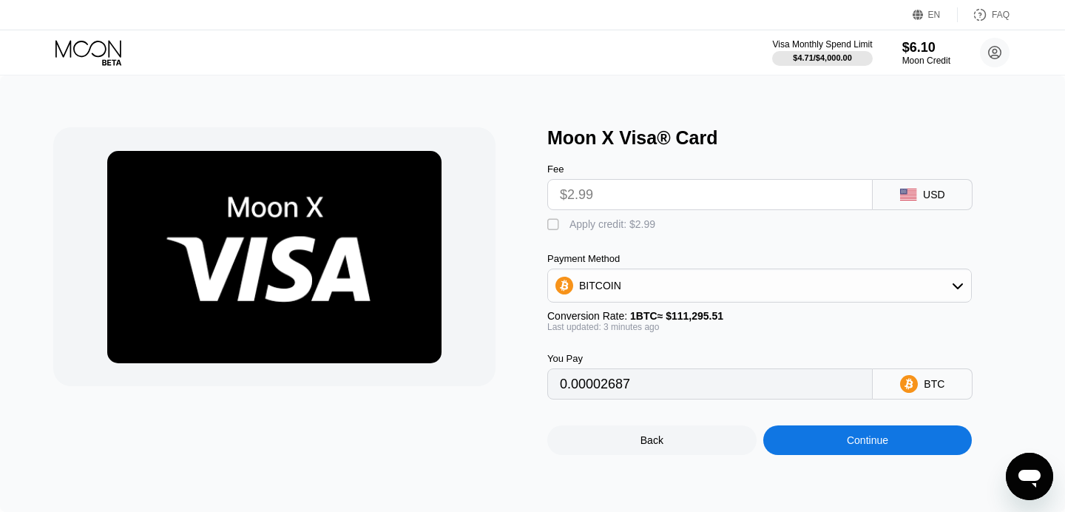
click at [627, 229] on div "Apply credit: $2.99" at bounding box center [613, 224] width 86 height 12
type input "0"
click at [826, 434] on div "Continue" at bounding box center [868, 440] width 209 height 30
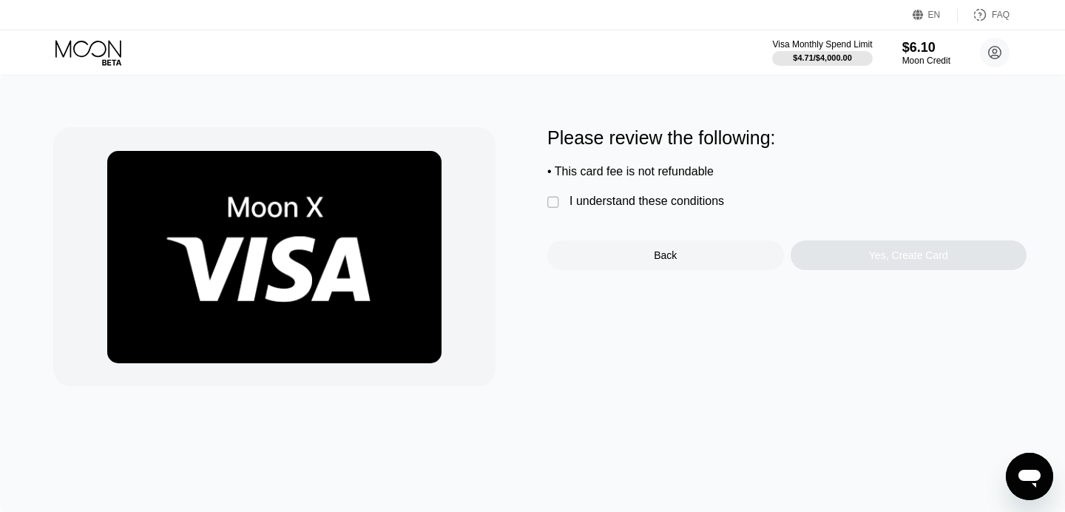
click at [667, 195] on div "Please review the following: • This card fee is not refundable  I understand t…" at bounding box center [786, 198] width 479 height 143
click at [672, 206] on div "I understand these conditions" at bounding box center [647, 201] width 155 height 13
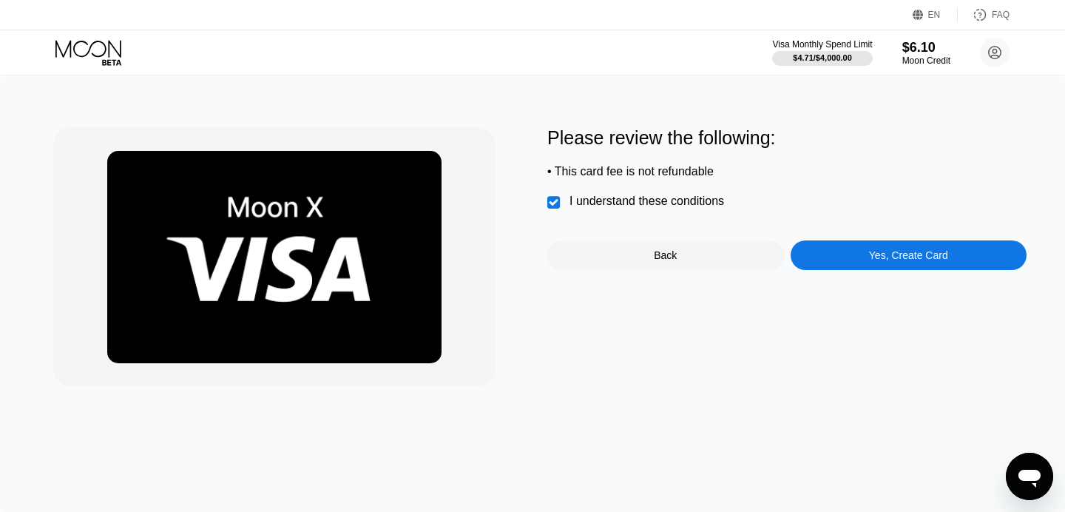
click at [949, 255] on div "Yes, Create Card" at bounding box center [908, 255] width 79 height 12
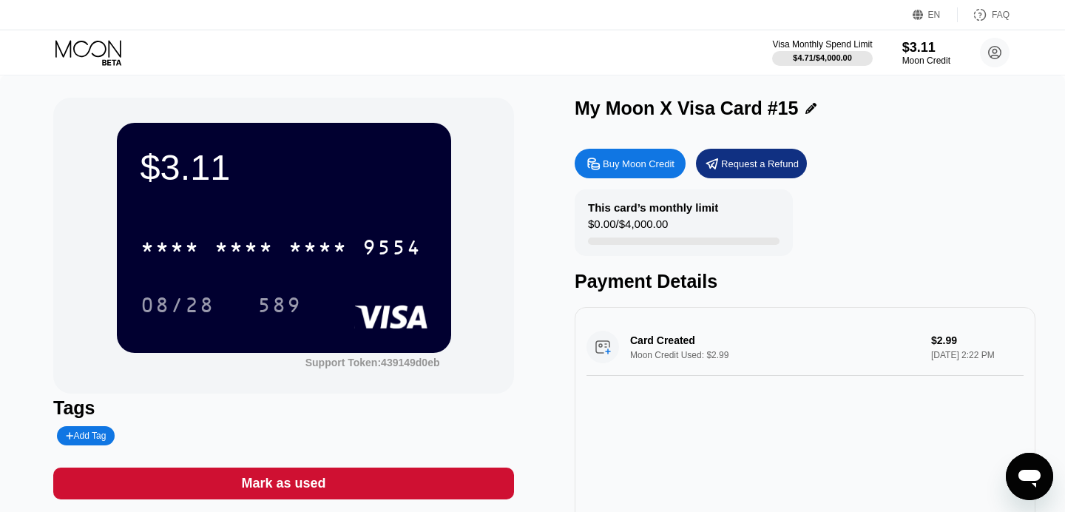
click at [376, 281] on div "* * * * * * * * * * * * 9554 08/28 589" at bounding box center [284, 261] width 287 height 87
click at [397, 255] on div "9554" at bounding box center [392, 249] width 59 height 24
click at [101, 47] on icon at bounding box center [89, 53] width 69 height 26
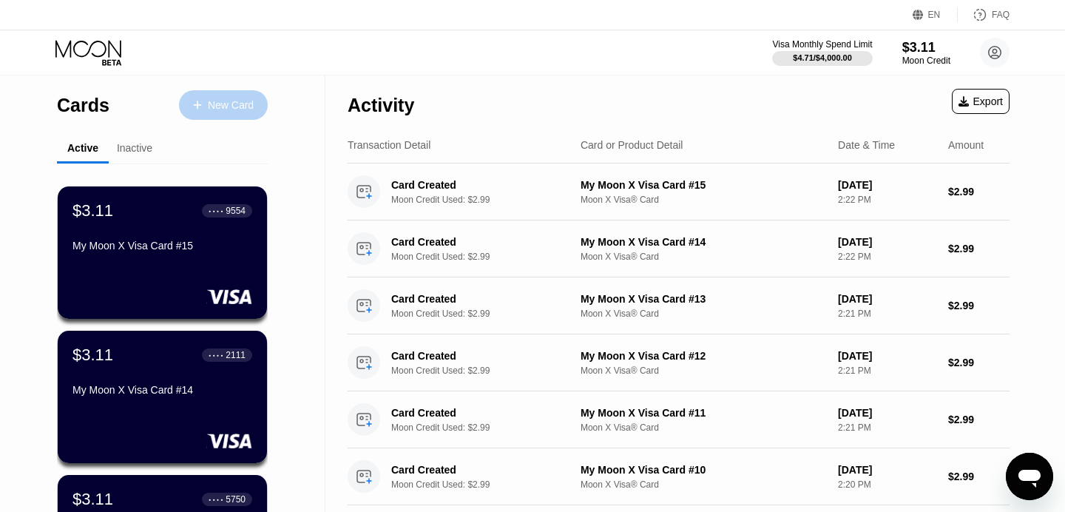
click at [238, 101] on div "New Card" at bounding box center [231, 105] width 46 height 13
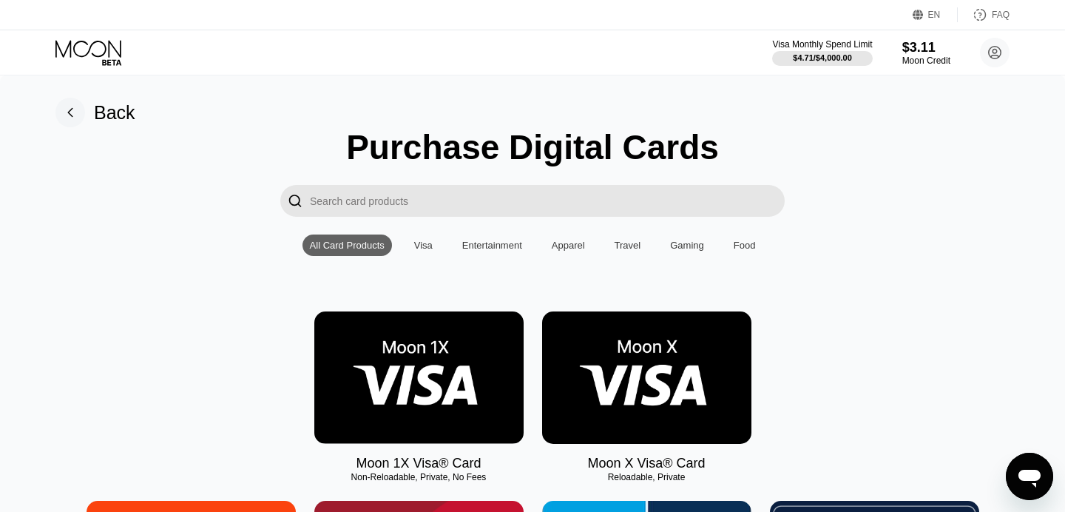
click at [684, 389] on img at bounding box center [646, 377] width 209 height 132
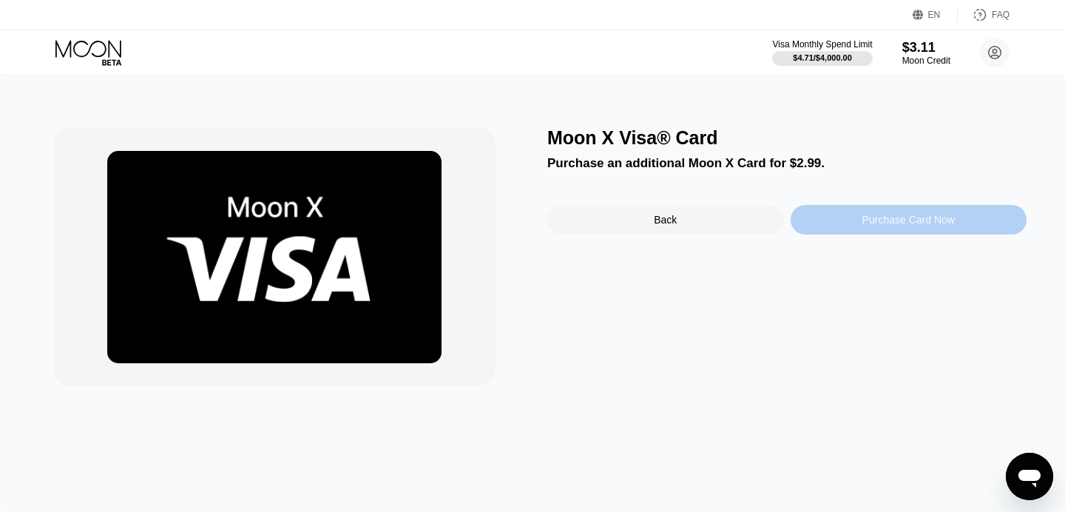
click at [854, 229] on div "Purchase Card Now" at bounding box center [909, 220] width 237 height 30
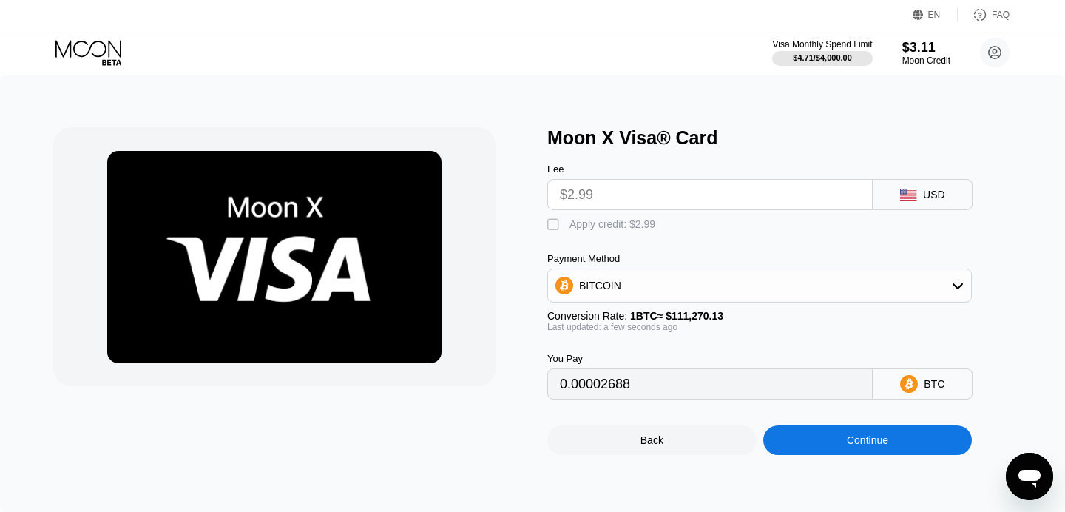
click at [647, 227] on div "Apply credit: $2.99" at bounding box center [613, 224] width 86 height 12
type input "0"
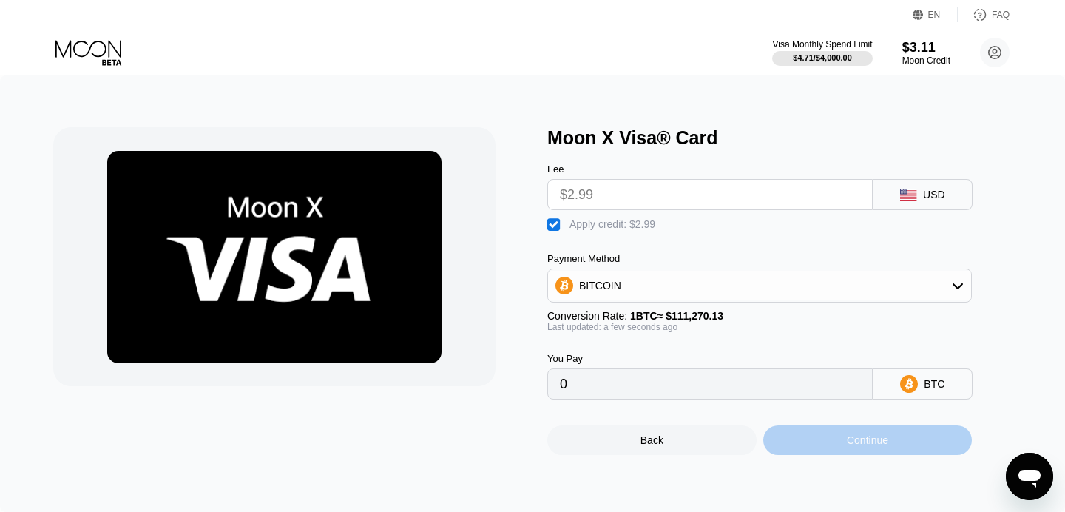
click at [806, 448] on div "Continue" at bounding box center [868, 440] width 209 height 30
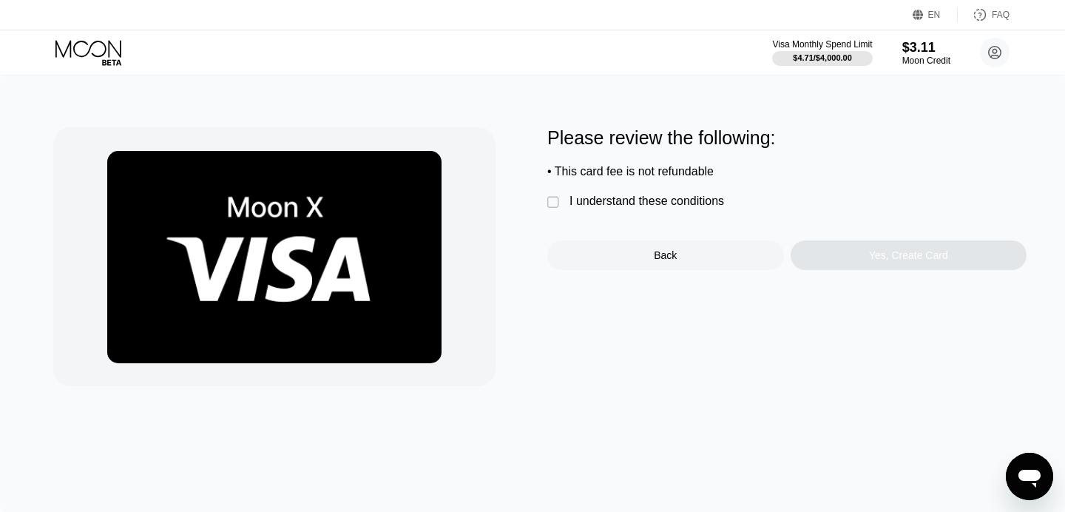
click at [547, 200] on div "" at bounding box center [554, 202] width 15 height 15
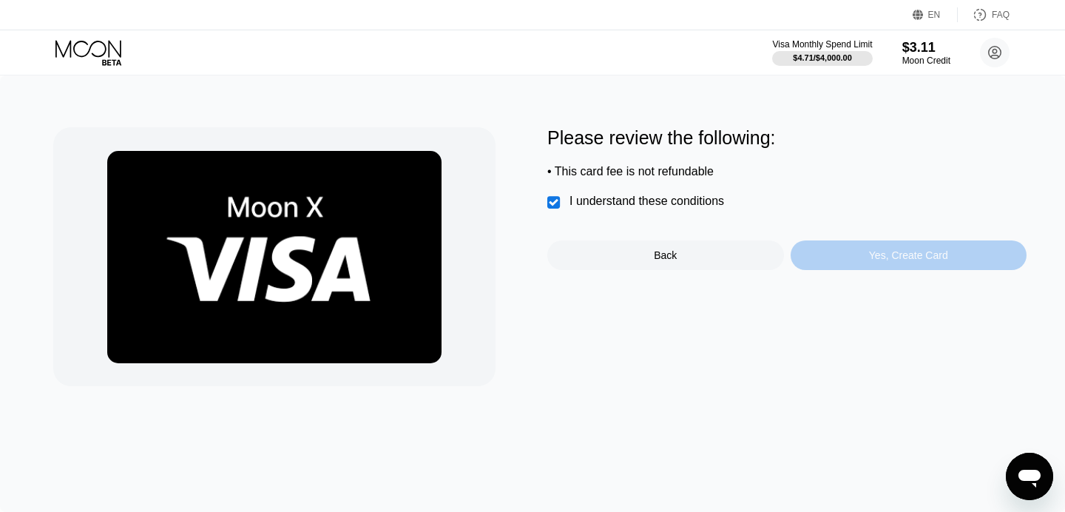
click at [874, 260] on div "Yes, Create Card" at bounding box center [908, 255] width 79 height 12
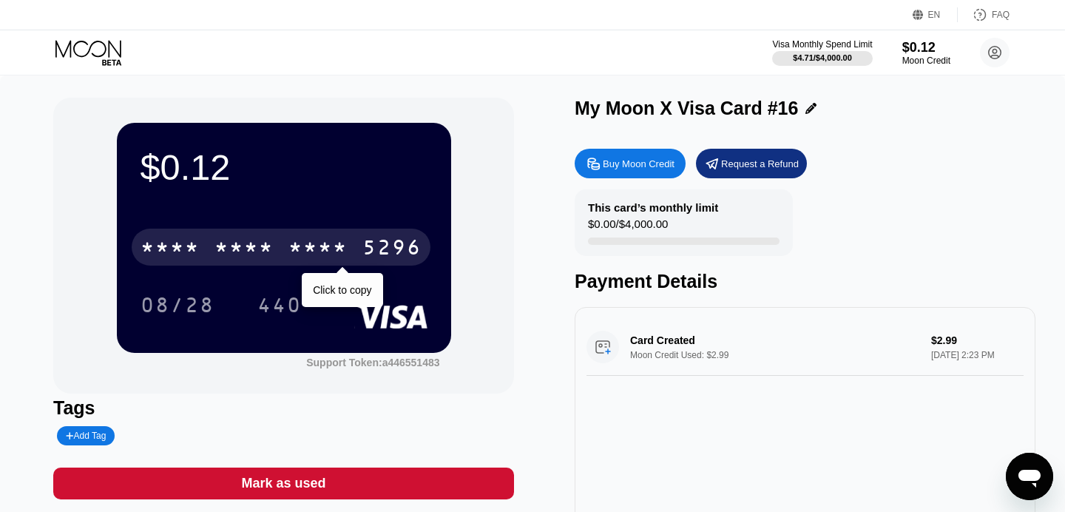
click at [351, 235] on div "* * * * * * * * * * * * 5296" at bounding box center [281, 247] width 299 height 37
